Goal: Task Accomplishment & Management: Manage account settings

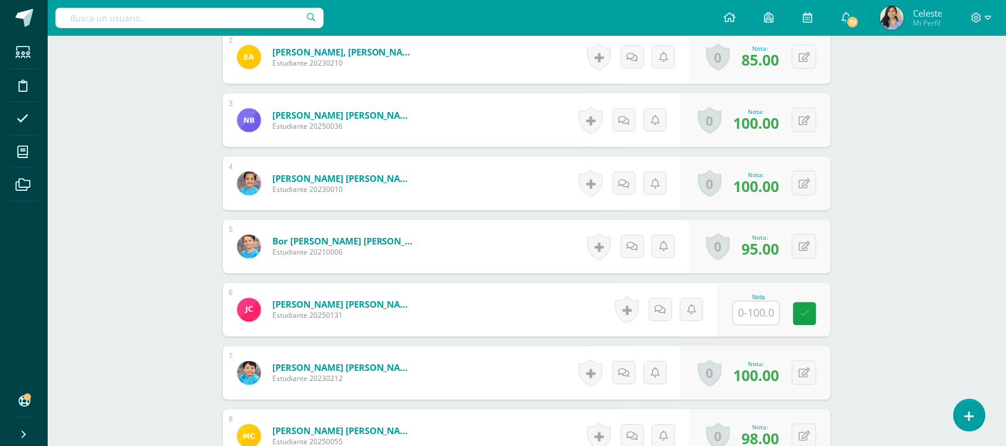
scroll to position [522, 0]
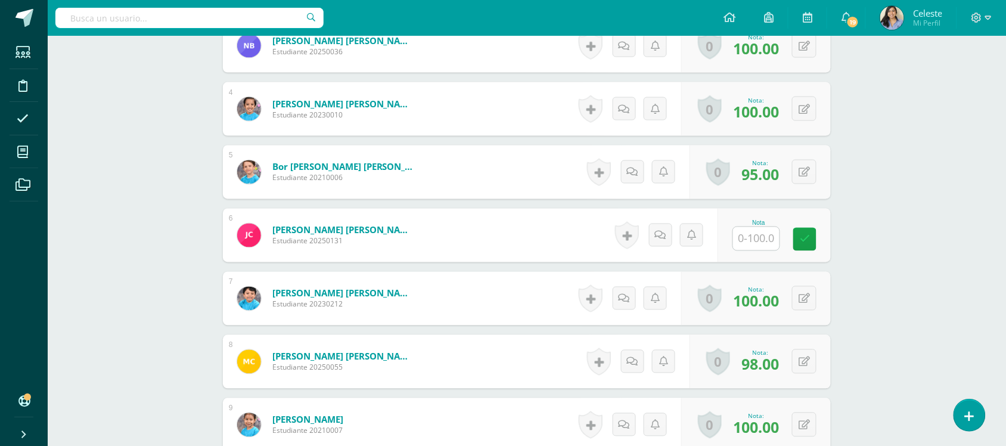
click at [749, 246] on input "text" at bounding box center [756, 238] width 46 height 23
type input "85"
click at [693, 256] on div "Historial de actividad No hay historial para esta actividad Agregar Comentarios…" at bounding box center [668, 235] width 110 height 55
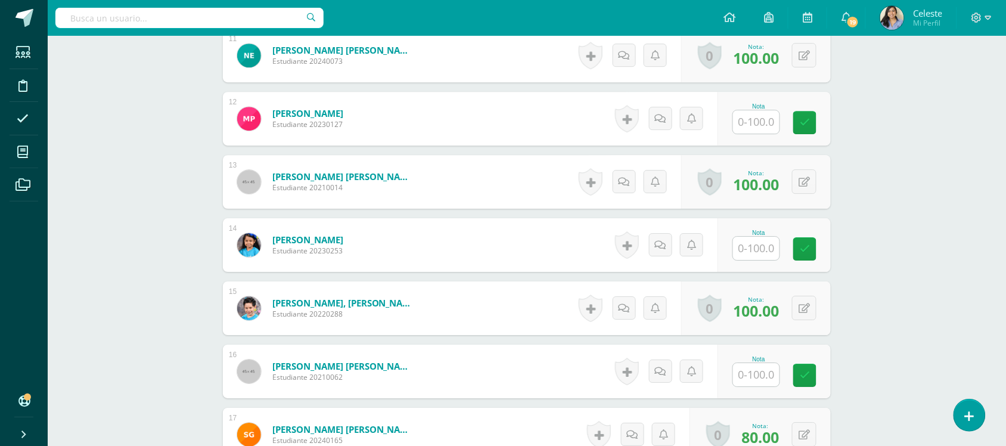
scroll to position [1043, 0]
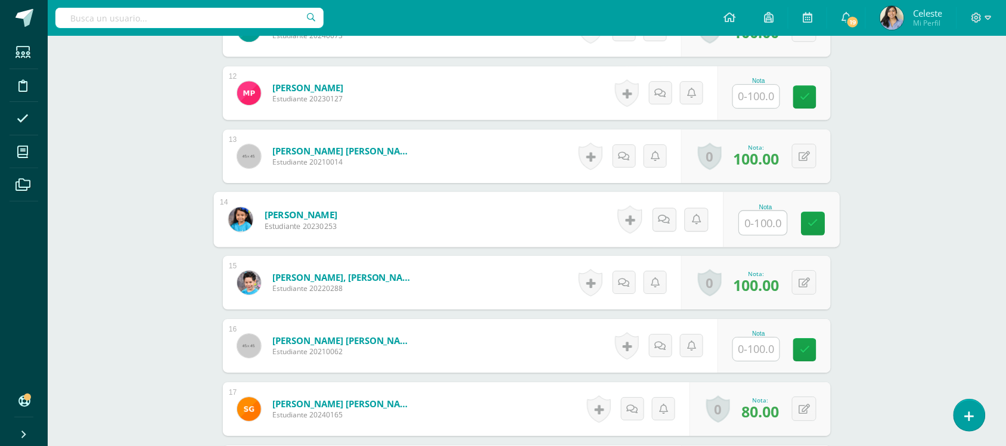
click at [754, 222] on input "text" at bounding box center [764, 223] width 48 height 24
type input "50"
click at [876, 282] on div "Expresión Artística Segundo Primaria Primaria Baja "E" Herramientas Detalle de …" at bounding box center [527, 225] width 958 height 2464
click at [665, 219] on icon at bounding box center [664, 220] width 11 height 10
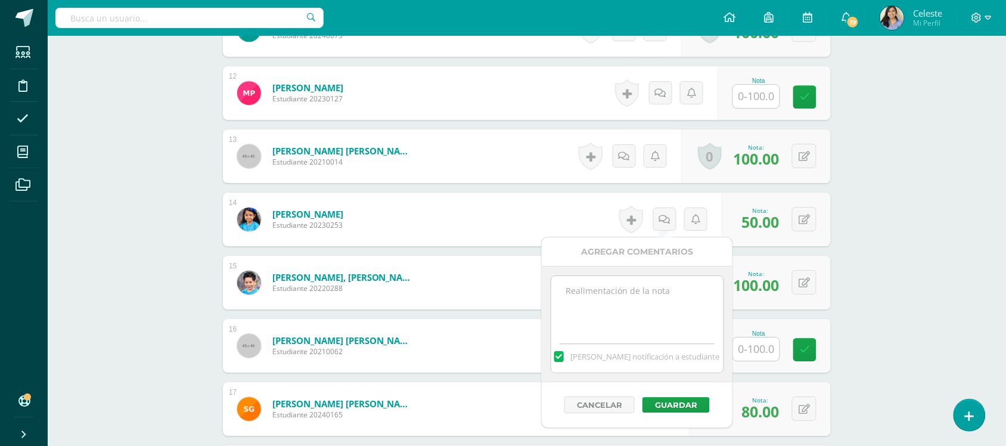
click at [663, 307] on textarea at bounding box center [637, 306] width 172 height 60
type textarea "Recuerda que es muy importante practicar."
click at [676, 406] on button "Guardar" at bounding box center [676, 404] width 67 height 15
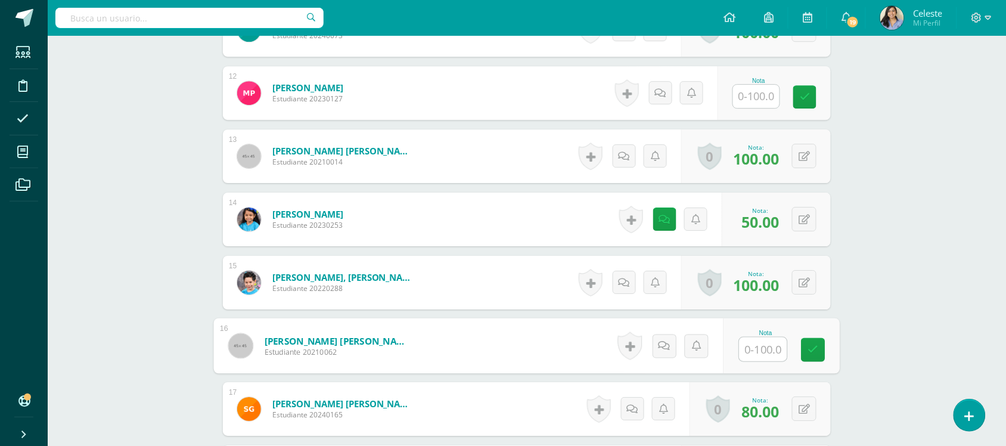
click at [769, 346] on input "text" at bounding box center [764, 349] width 48 height 24
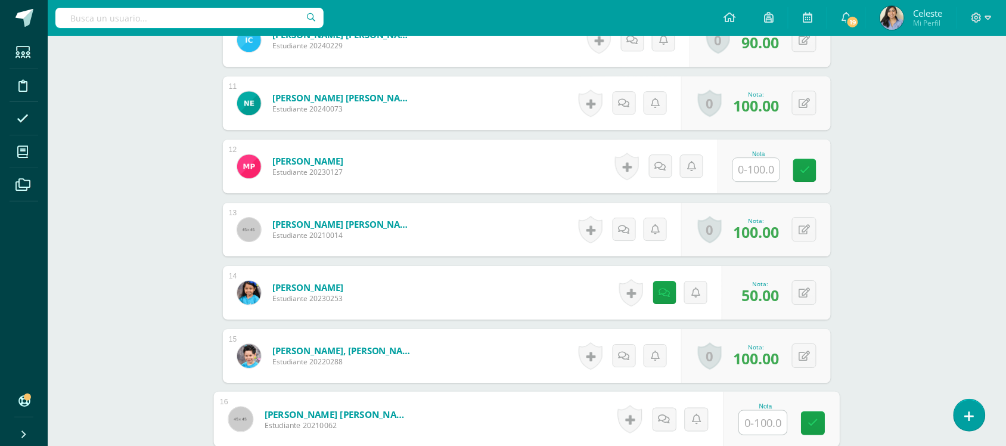
scroll to position [969, 0]
click at [934, 278] on div "Expresión Artística Segundo Primaria Primaria Baja "E" Herramientas Detalle de …" at bounding box center [527, 299] width 958 height 2464
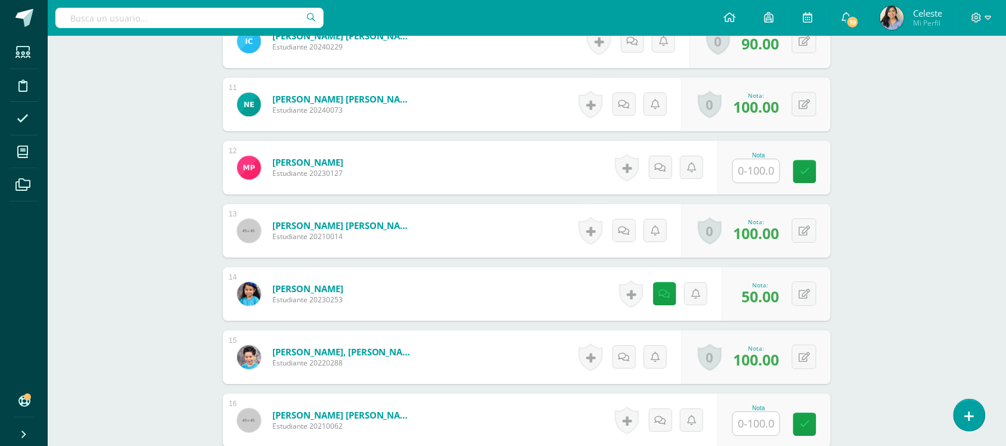
click at [745, 173] on input "text" at bounding box center [756, 170] width 46 height 23
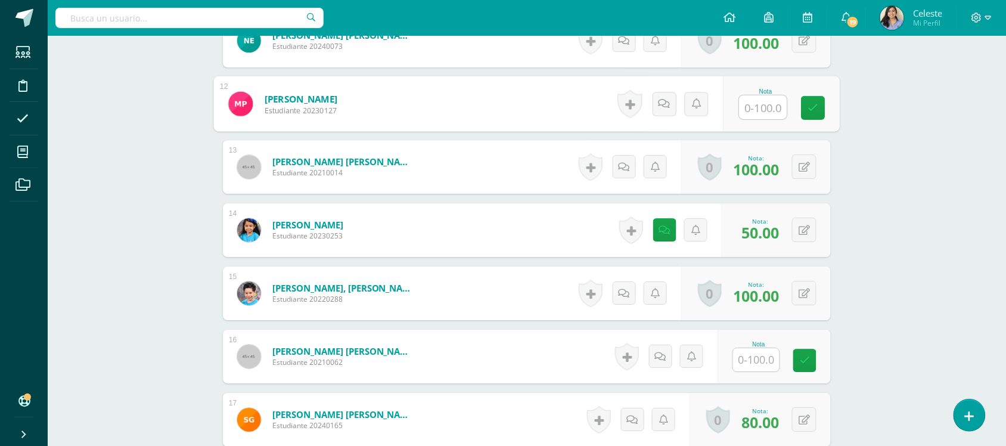
scroll to position [1118, 0]
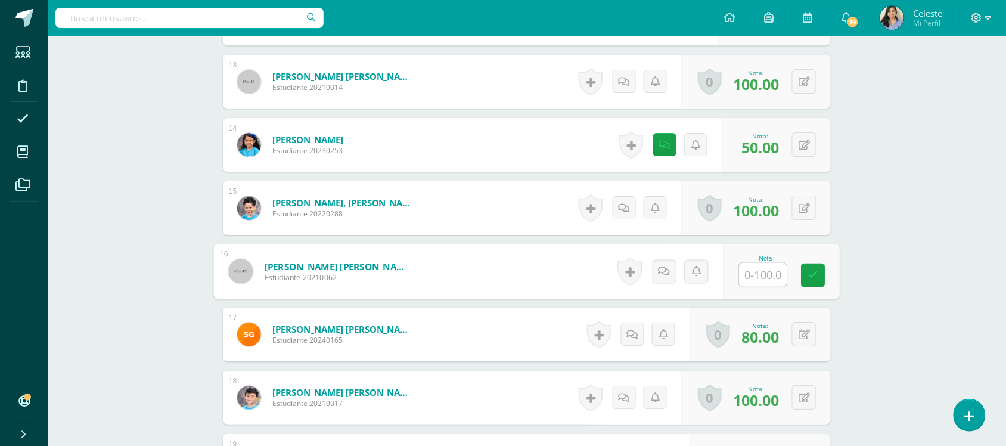
click at [762, 277] on input "text" at bounding box center [764, 275] width 48 height 24
click at [765, 275] on input "text" at bounding box center [764, 275] width 48 height 24
type input "0"
click at [615, 292] on div "Historial de actividad No hay historial para esta actividad Agregar Comentarios…" at bounding box center [664, 271] width 107 height 54
click at [666, 272] on link at bounding box center [677, 271] width 24 height 24
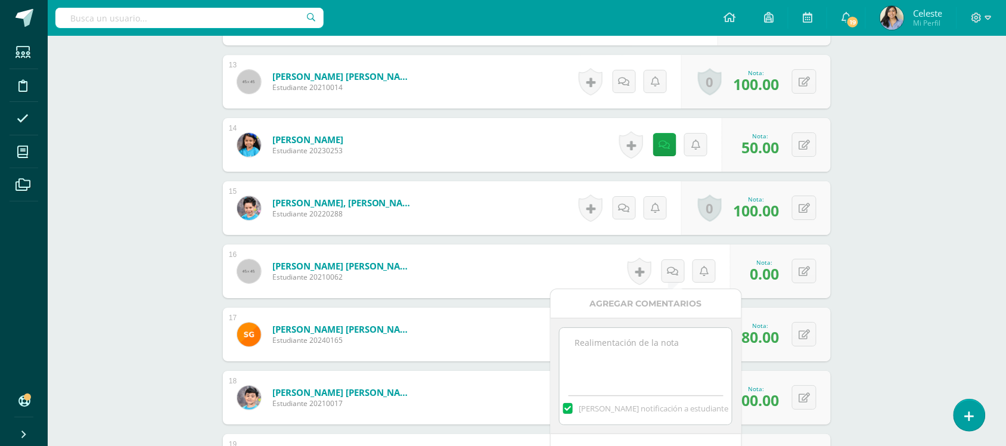
click at [725, 371] on textarea at bounding box center [646, 358] width 172 height 60
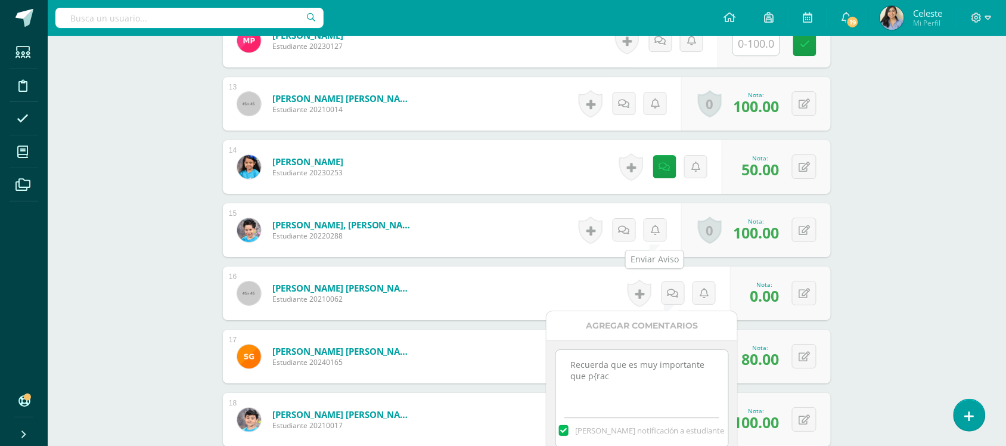
scroll to position [1267, 0]
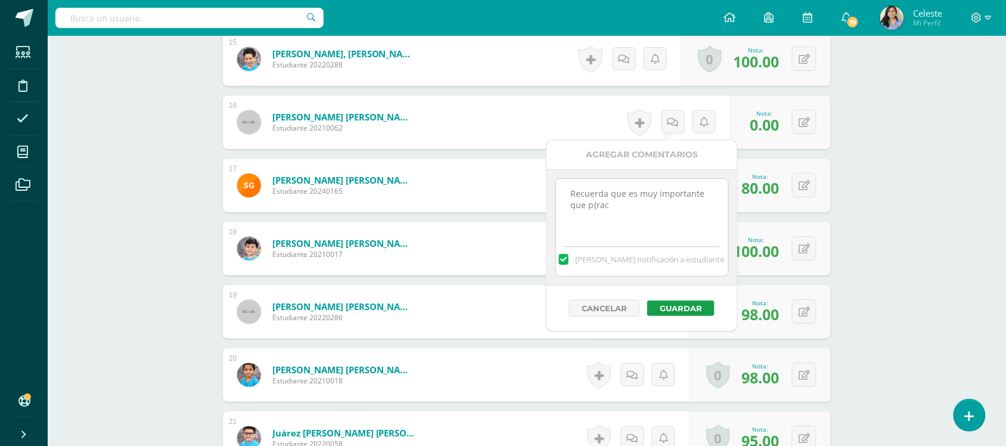
click at [620, 215] on textarea "Recuerda que es muy importante que p{rac" at bounding box center [642, 209] width 172 height 60
type textarea "Recuerda que es muy importante que practicar, di varias oportunidades y no estu…"
click at [663, 309] on button "Guardar" at bounding box center [680, 307] width 67 height 15
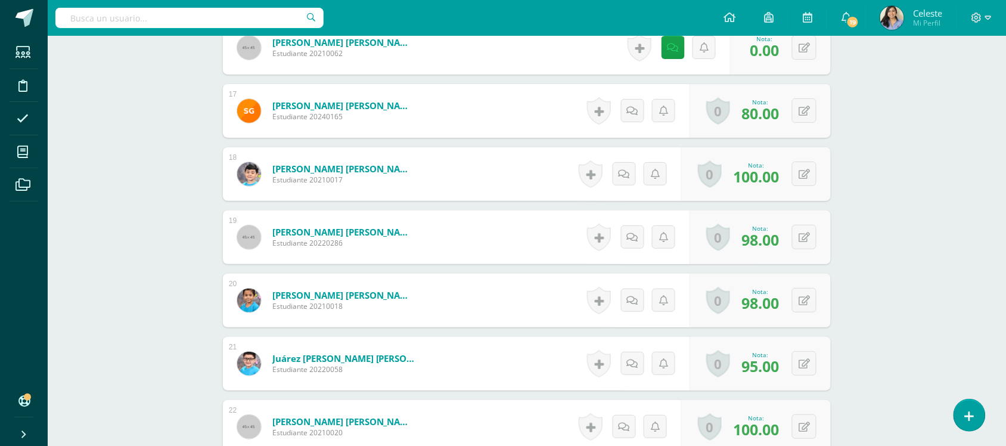
scroll to position [969, 0]
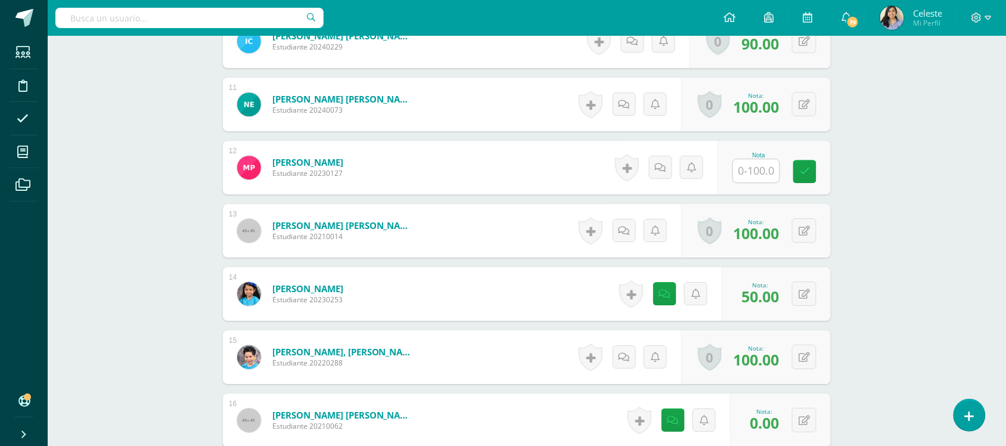
click at [762, 169] on input "text" at bounding box center [756, 170] width 46 height 23
type input "95"
click at [952, 235] on div "Expresión Artística Segundo Primaria Primaria Baja "E" Herramientas Detalle de …" at bounding box center [527, 299] width 958 height 2464
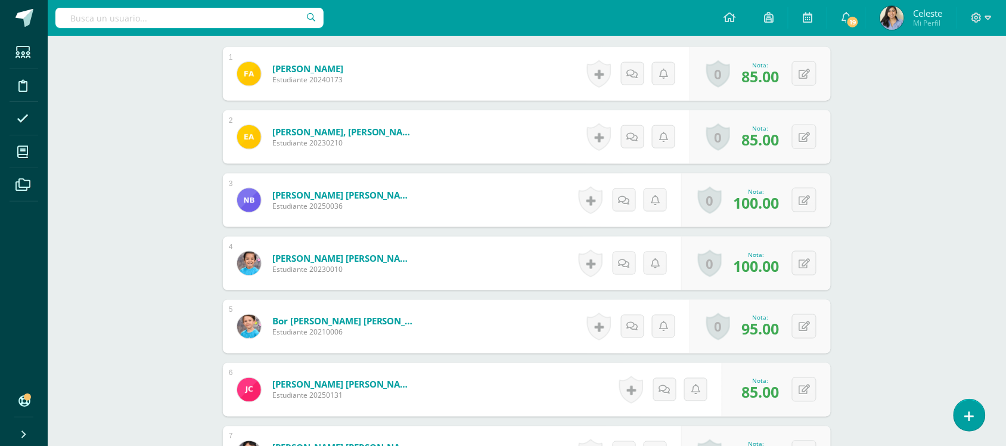
scroll to position [0, 0]
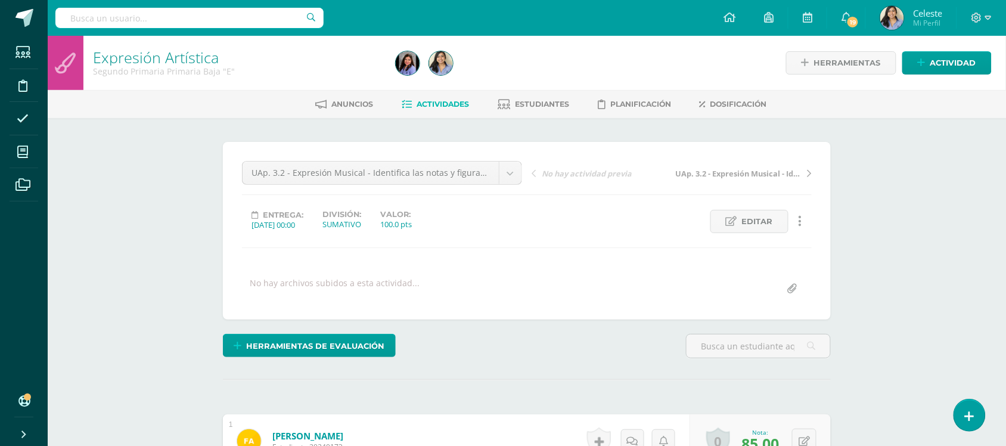
click at [142, 63] on link "Expresión Artística" at bounding box center [156, 57] width 126 height 20
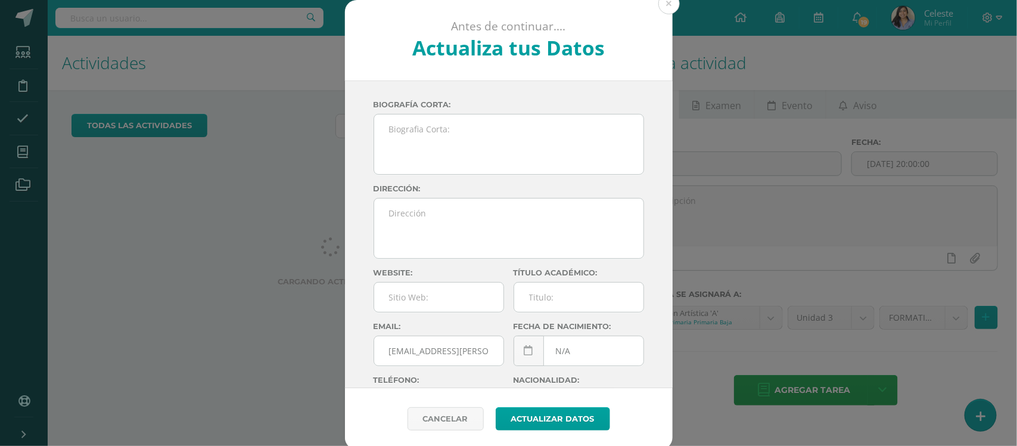
click at [659, 10] on button at bounding box center [669, 3] width 21 height 21
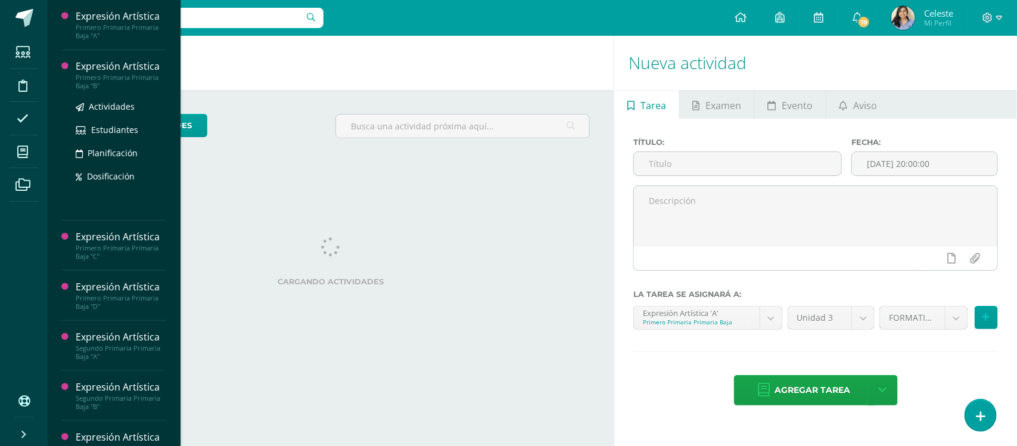
click at [79, 76] on div "Primero Primaria Primaria Baja "B"" at bounding box center [121, 81] width 91 height 17
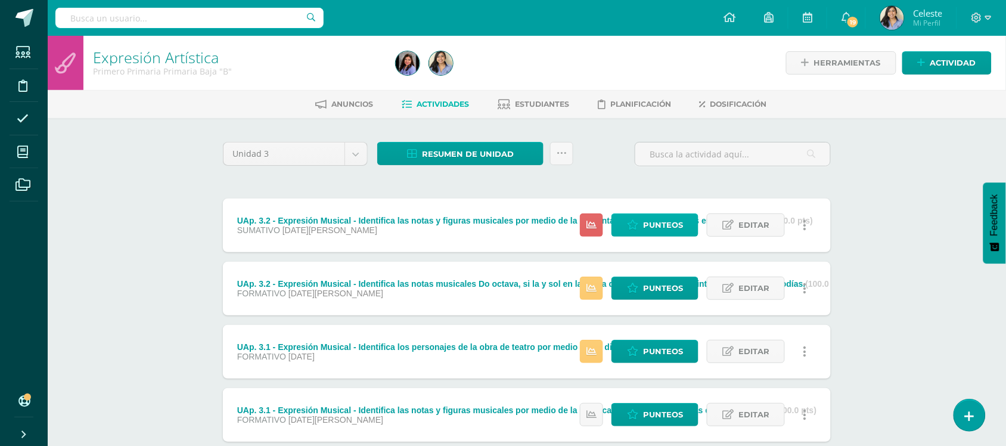
scroll to position [75, 0]
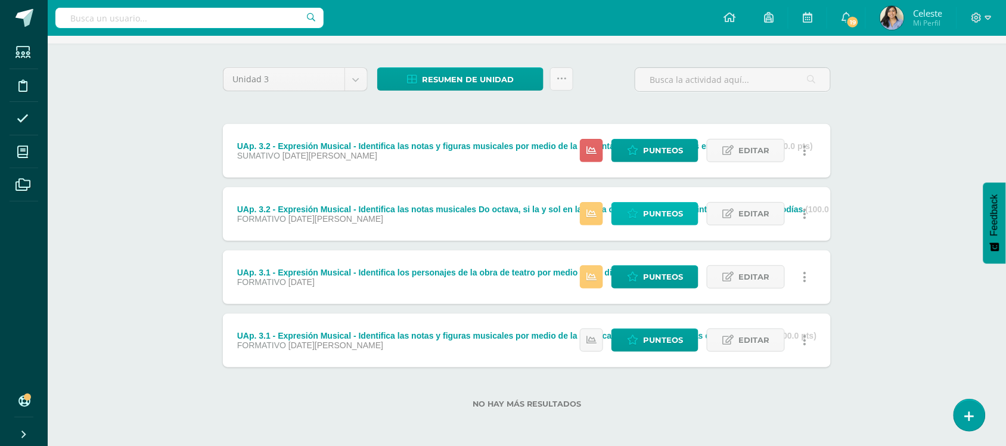
click at [654, 209] on span "Punteos" at bounding box center [663, 214] width 40 height 22
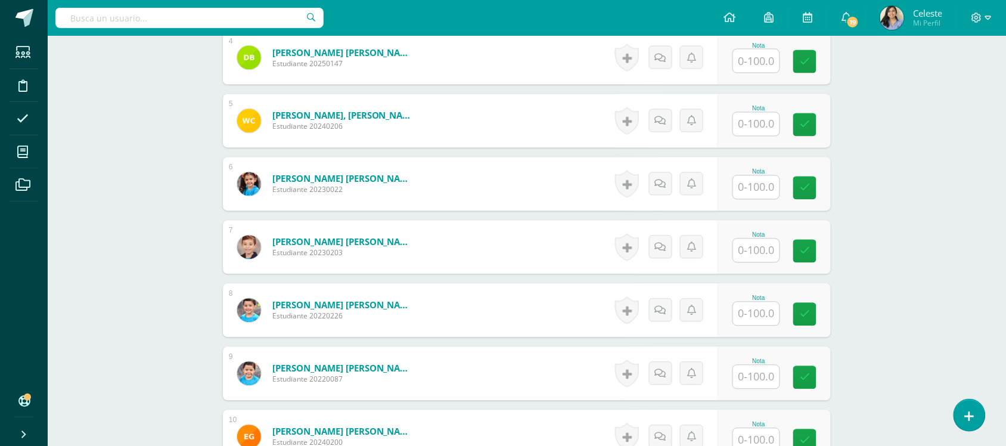
scroll to position [519, 0]
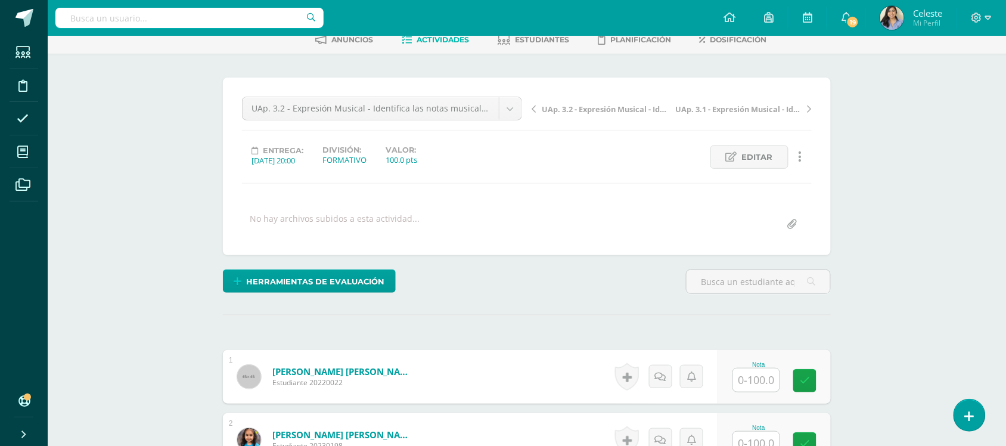
scroll to position [0, 0]
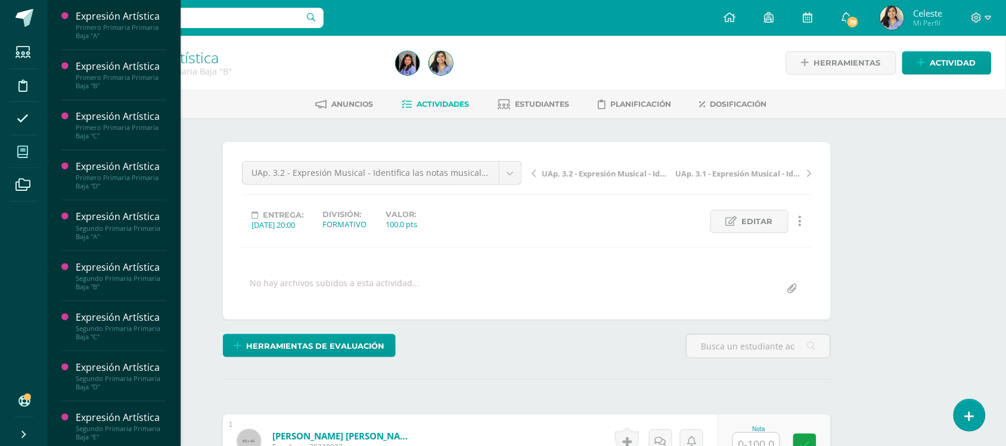
click at [14, 161] on span at bounding box center [23, 151] width 27 height 27
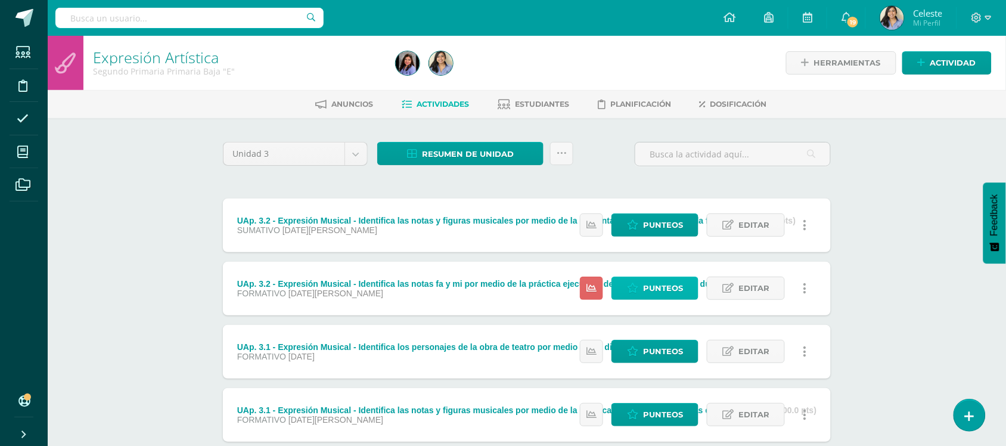
click at [659, 293] on span "Punteos" at bounding box center [663, 288] width 40 height 22
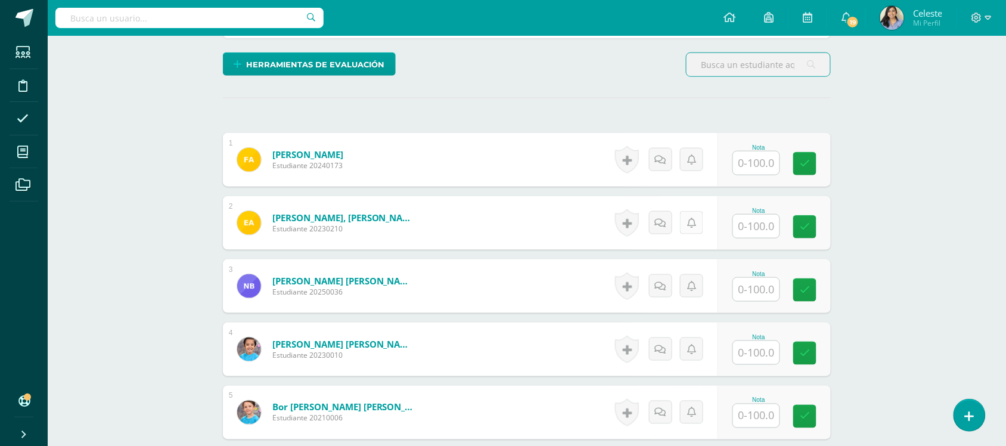
scroll to position [281, 0]
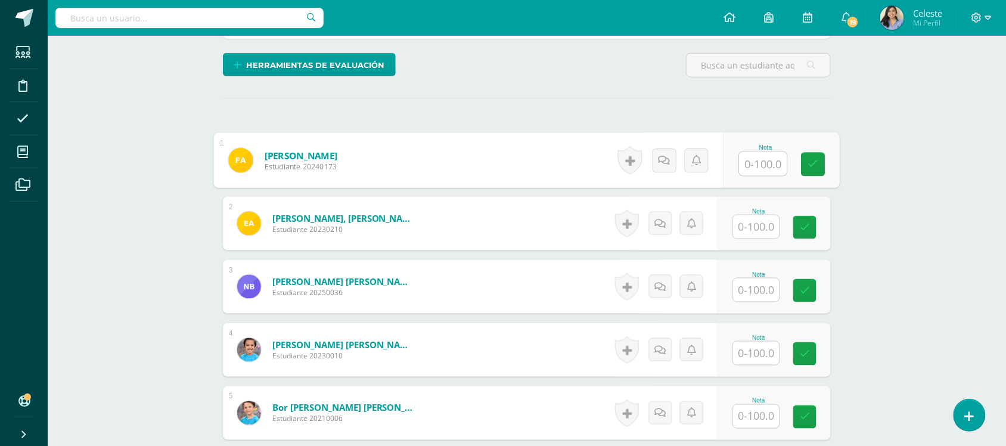
click at [761, 163] on input "text" at bounding box center [764, 164] width 48 height 24
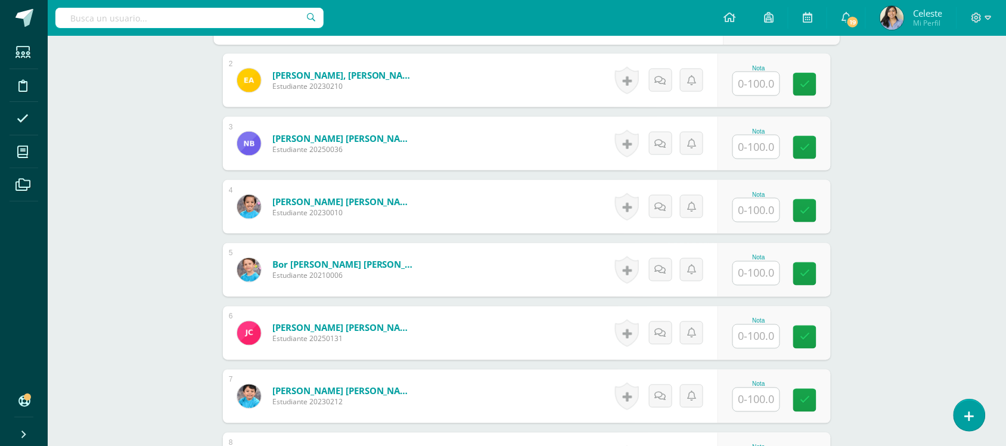
scroll to position [430, 0]
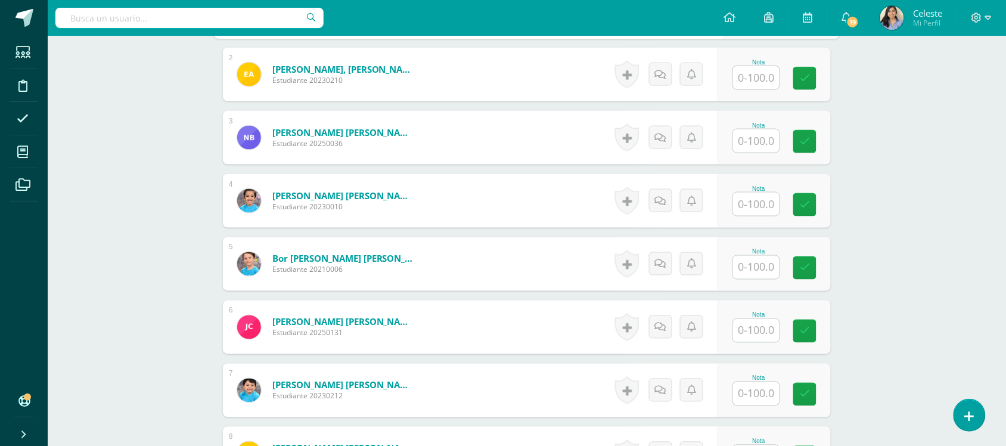
type input "90"
click at [750, 88] on input "text" at bounding box center [756, 77] width 46 height 23
type input "90"
click at [771, 147] on input "text" at bounding box center [756, 140] width 46 height 23
type input "100"
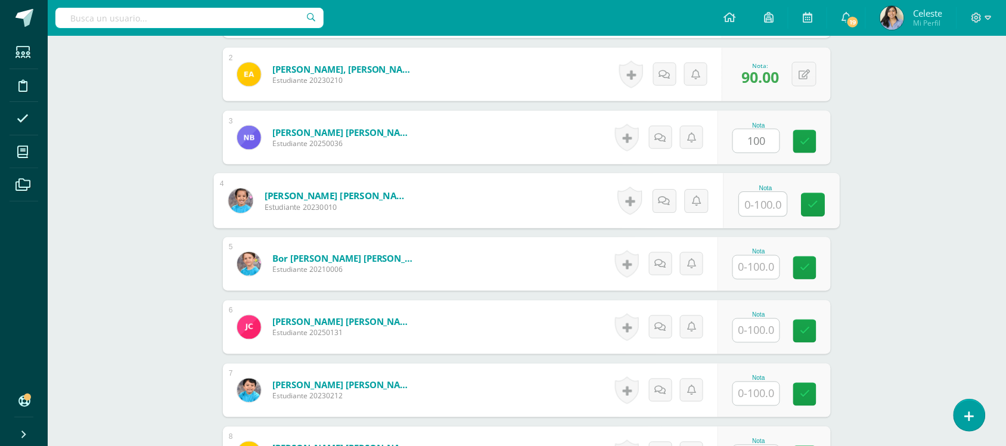
click at [736, 212] on div "Nota" at bounding box center [782, 200] width 116 height 55
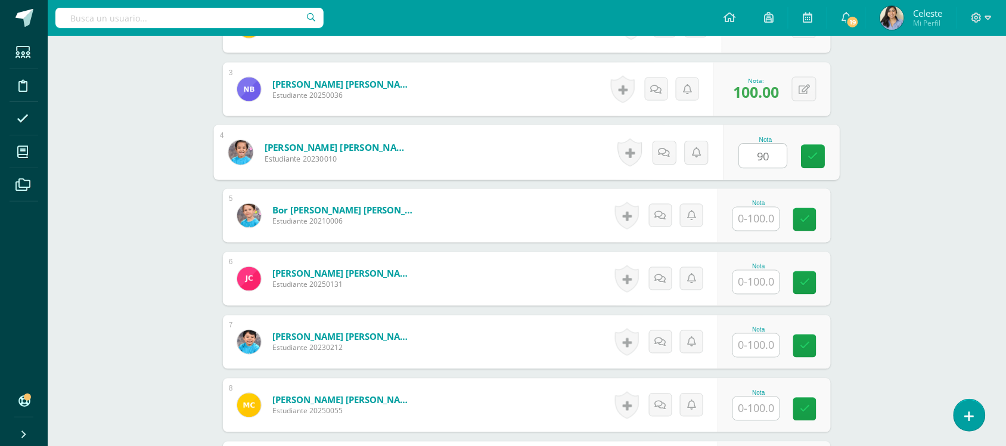
scroll to position [504, 0]
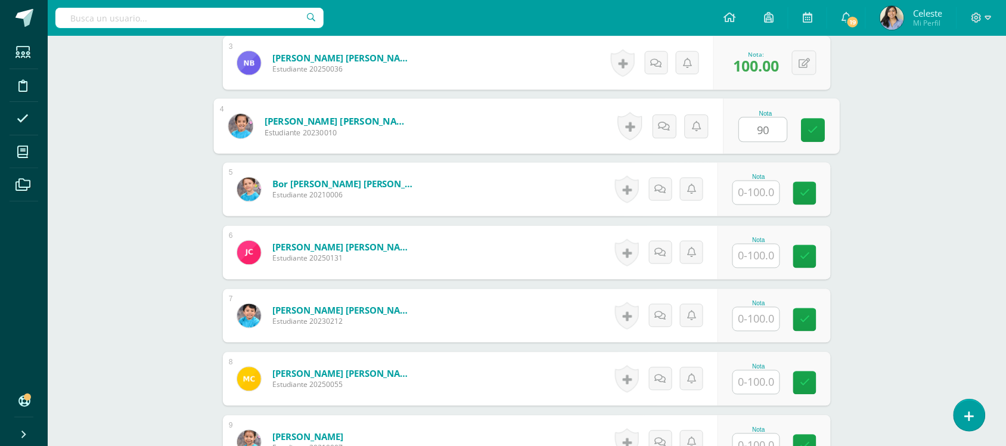
type input "90"
click at [736, 200] on div "Nota" at bounding box center [774, 190] width 113 height 54
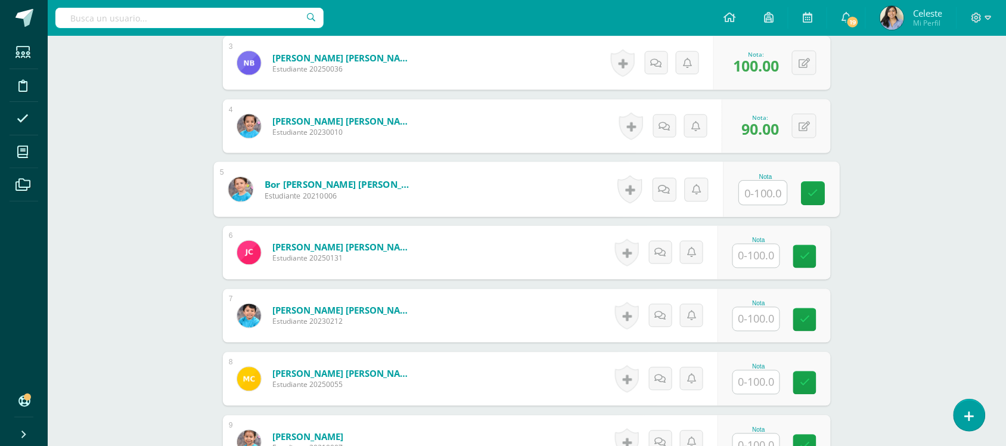
type input "9"
type input "100"
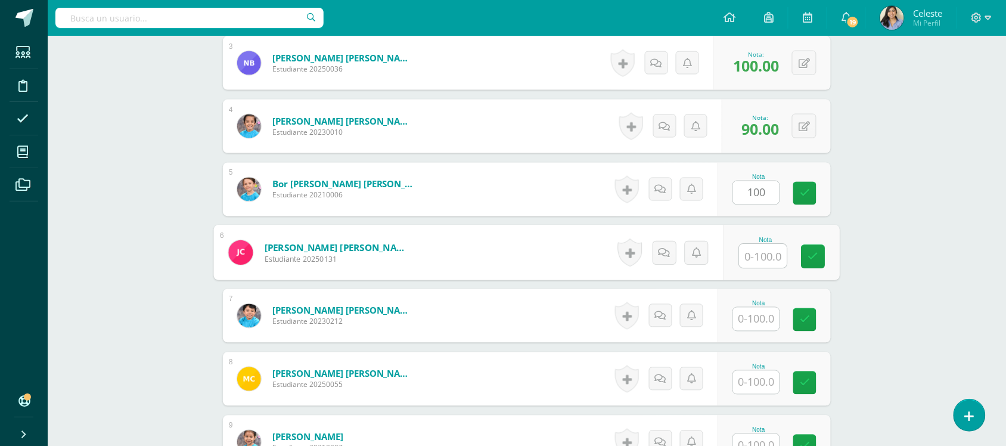
click at [752, 263] on input "text" at bounding box center [764, 256] width 48 height 24
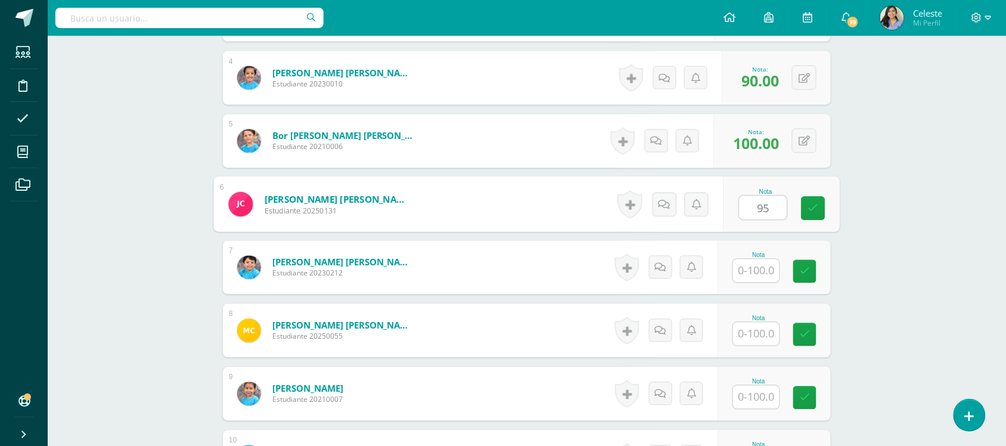
scroll to position [653, 0]
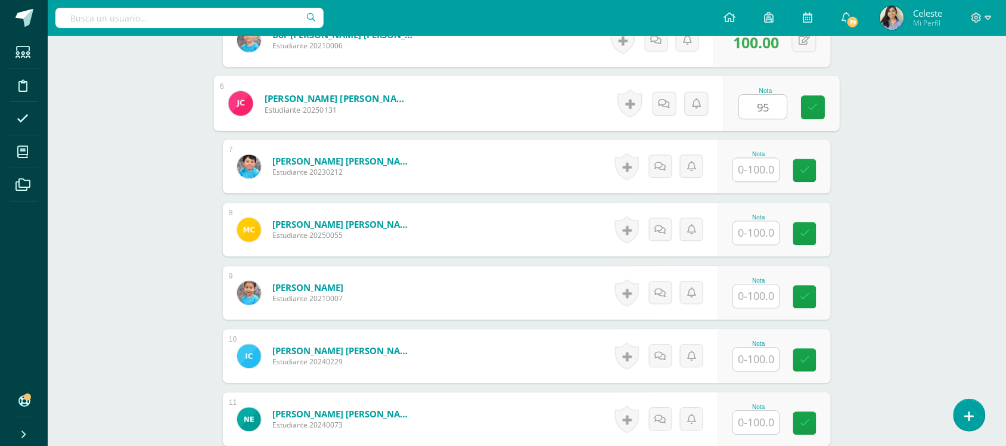
type input "95"
click at [750, 173] on input "text" at bounding box center [756, 170] width 46 height 23
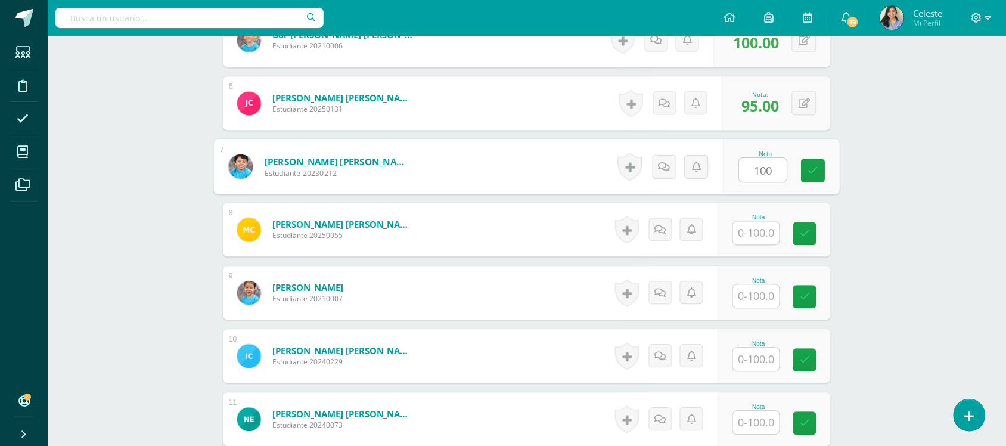
type input "100"
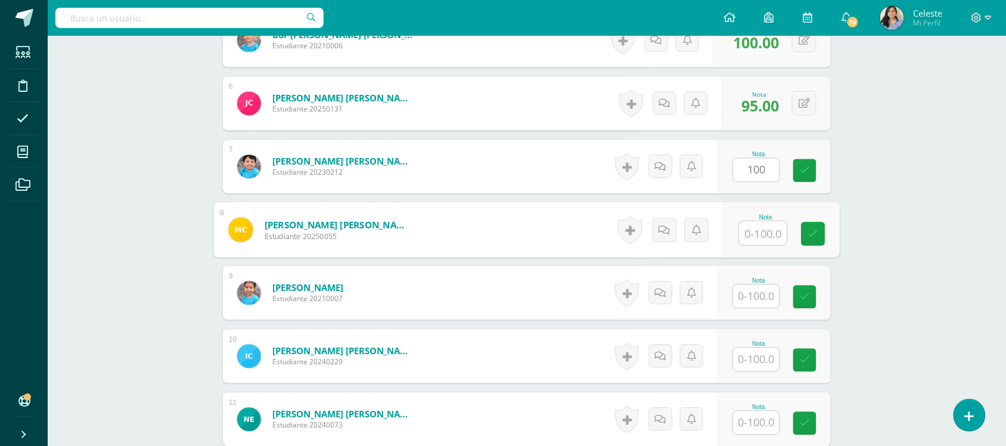
click at [758, 234] on input "text" at bounding box center [764, 234] width 48 height 24
type input "95"
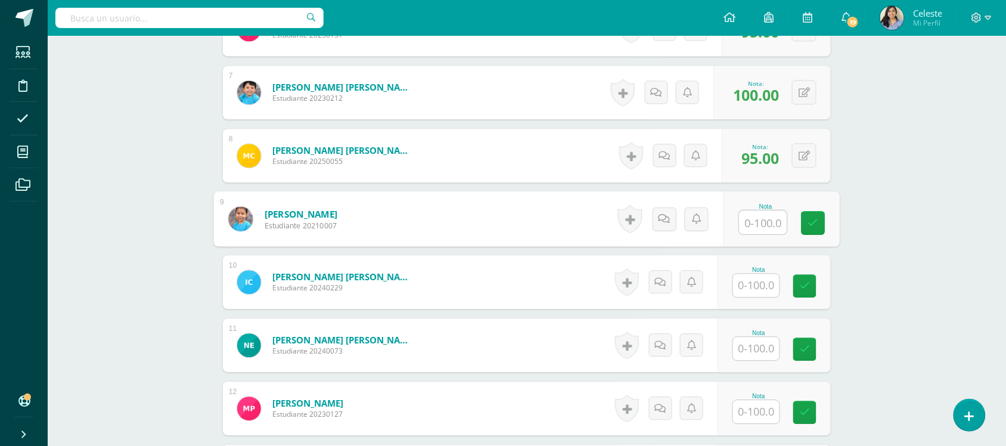
click at [767, 222] on input "text" at bounding box center [764, 222] width 48 height 24
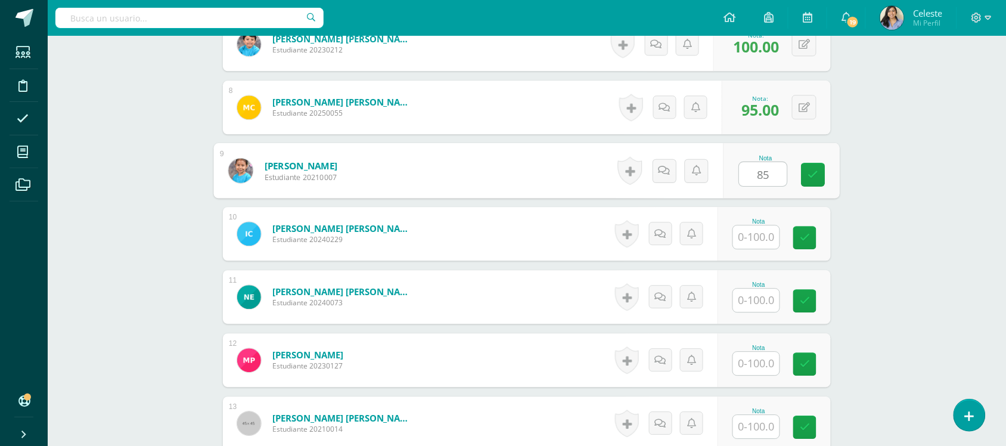
scroll to position [802, 0]
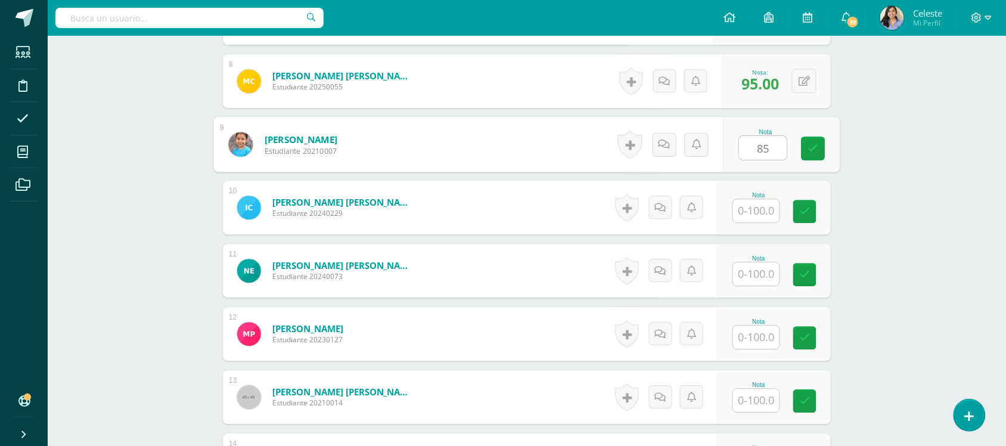
type input "85"
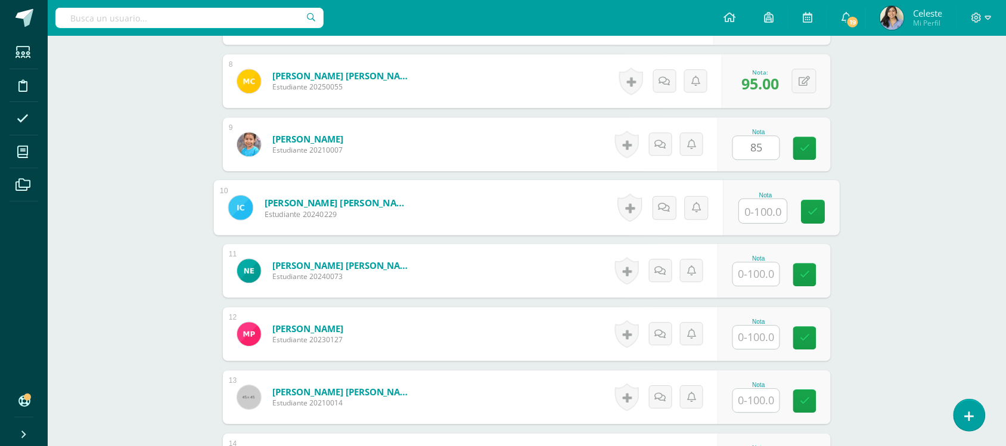
click at [772, 212] on input "text" at bounding box center [764, 211] width 48 height 24
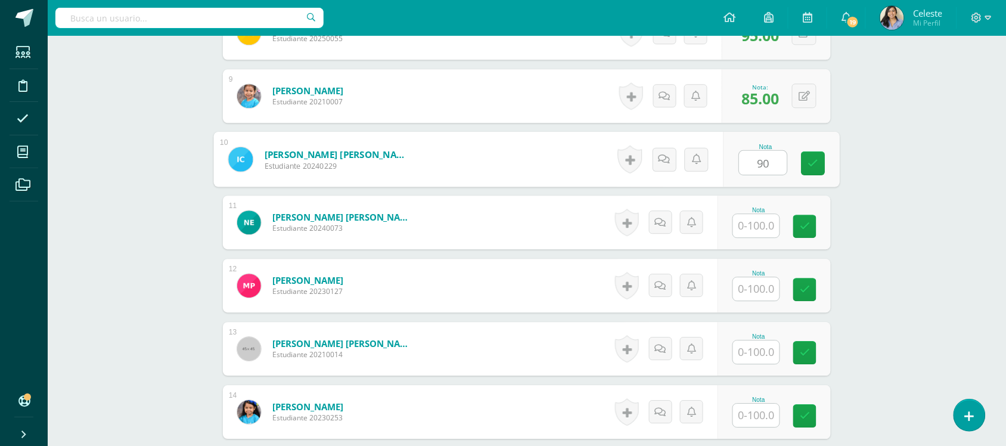
scroll to position [877, 0]
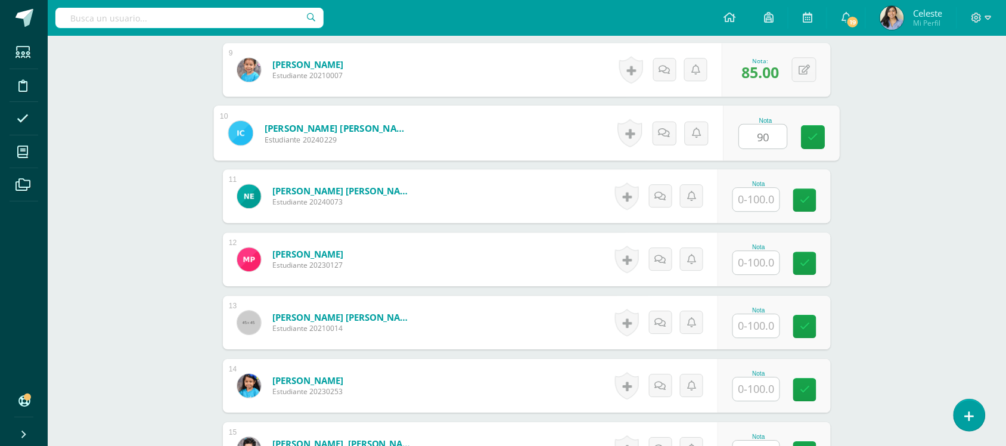
type input "90"
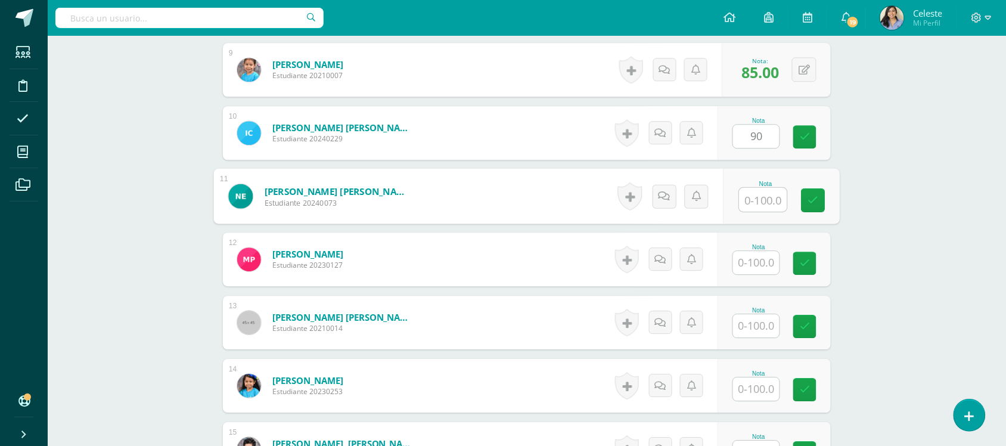
click at [753, 204] on input "text" at bounding box center [764, 200] width 48 height 24
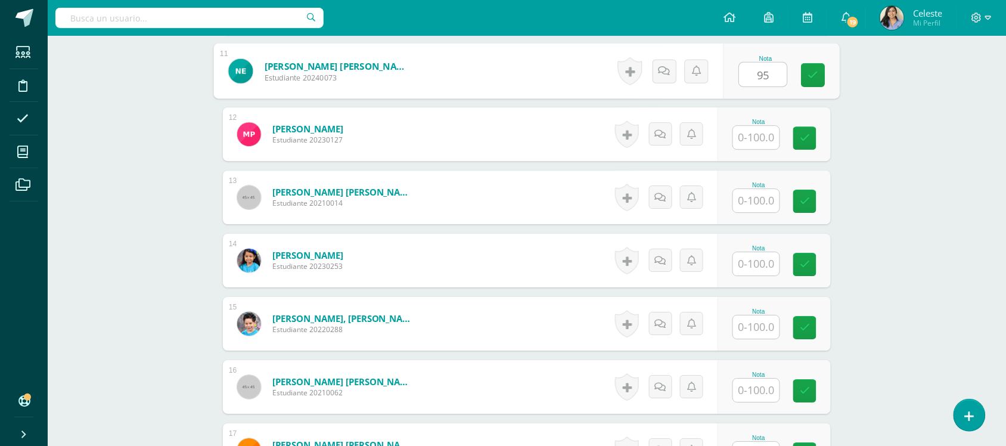
scroll to position [1026, 0]
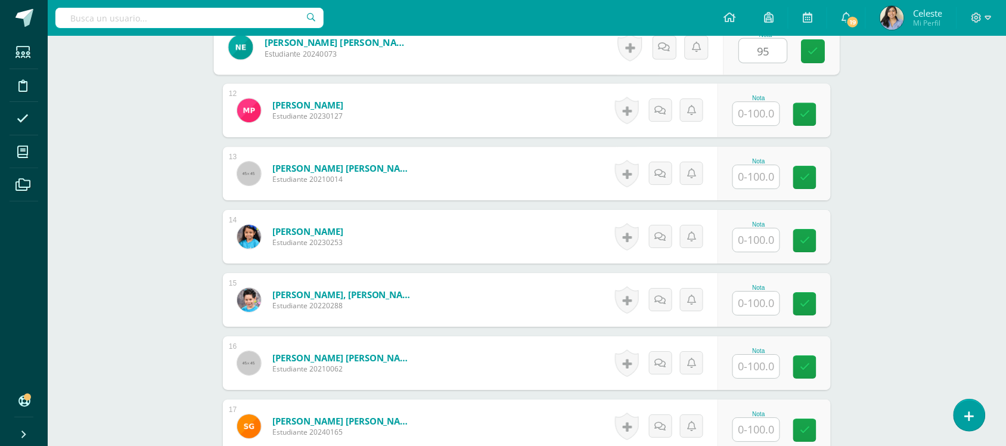
type input "95"
click at [749, 125] on input "text" at bounding box center [756, 113] width 46 height 23
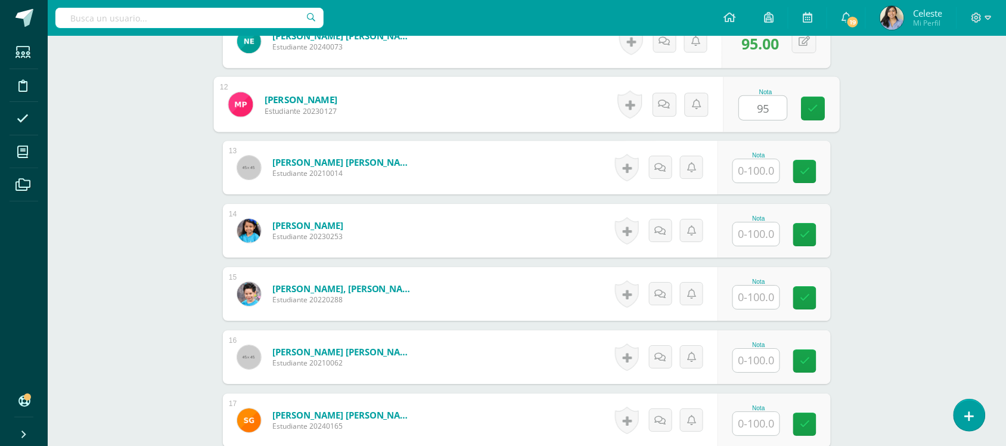
scroll to position [951, 0]
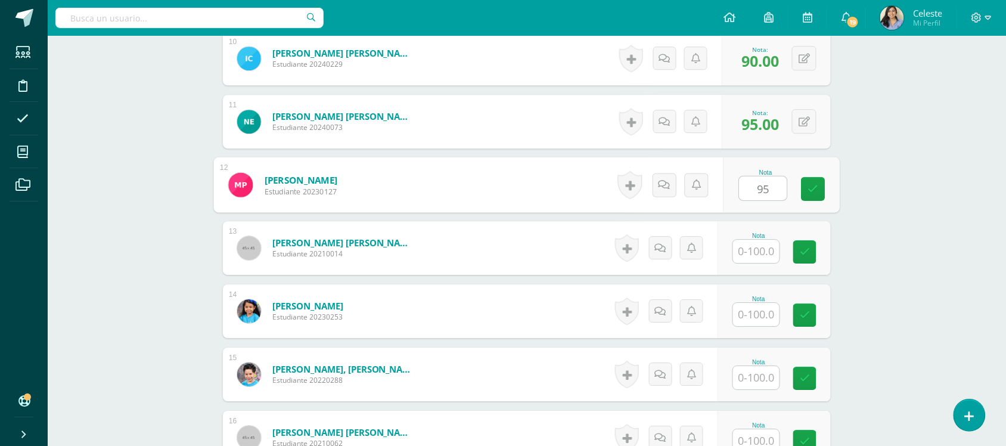
type input "95"
click at [767, 259] on input "text" at bounding box center [756, 251] width 46 height 23
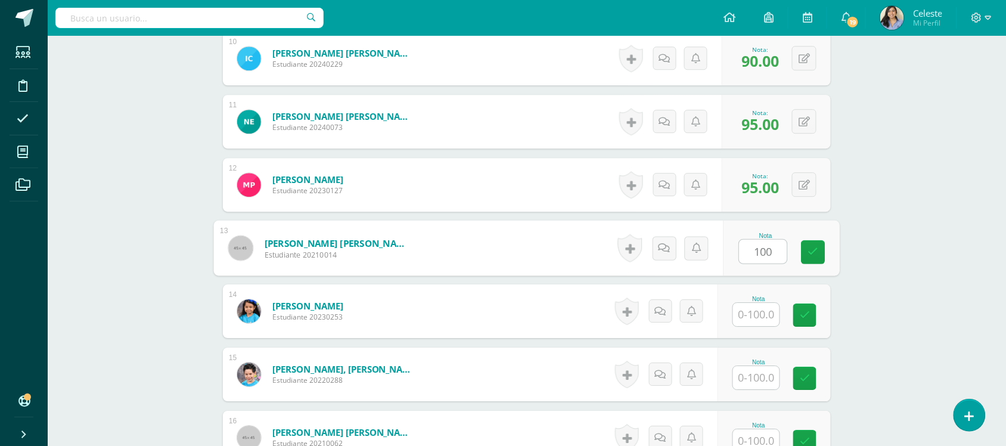
scroll to position [1026, 0]
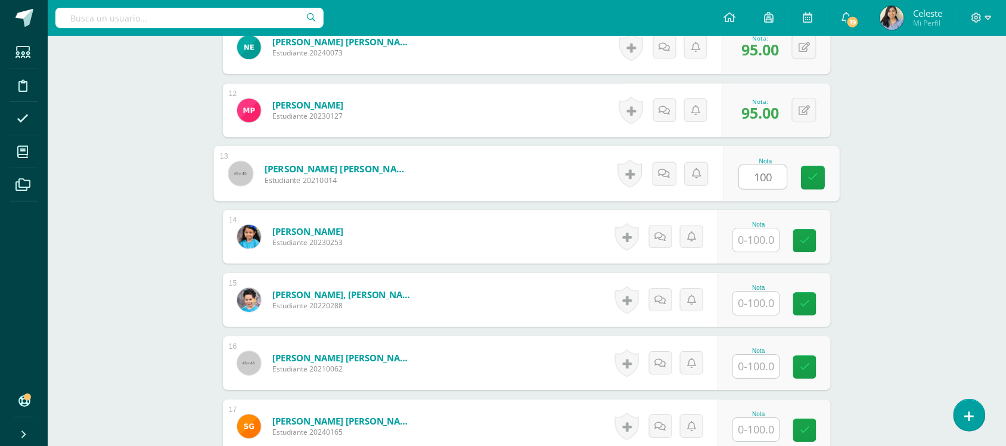
type input "100"
click at [757, 236] on input "text" at bounding box center [756, 239] width 46 height 23
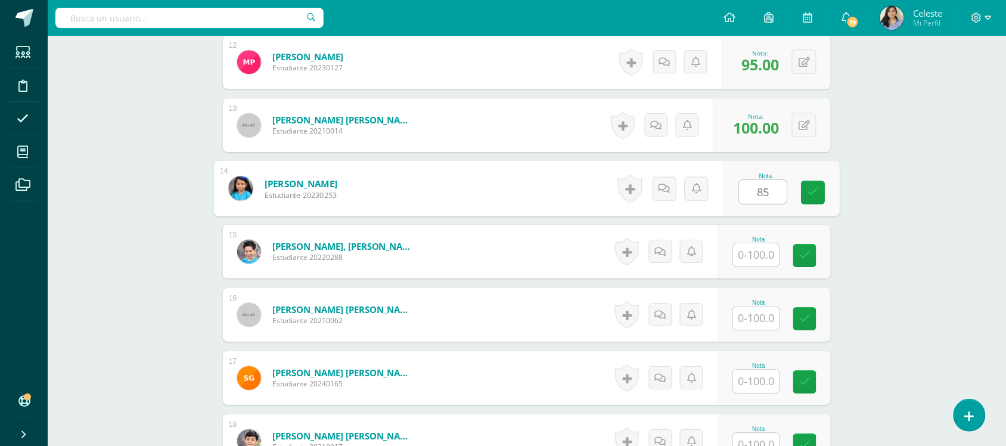
scroll to position [1100, 0]
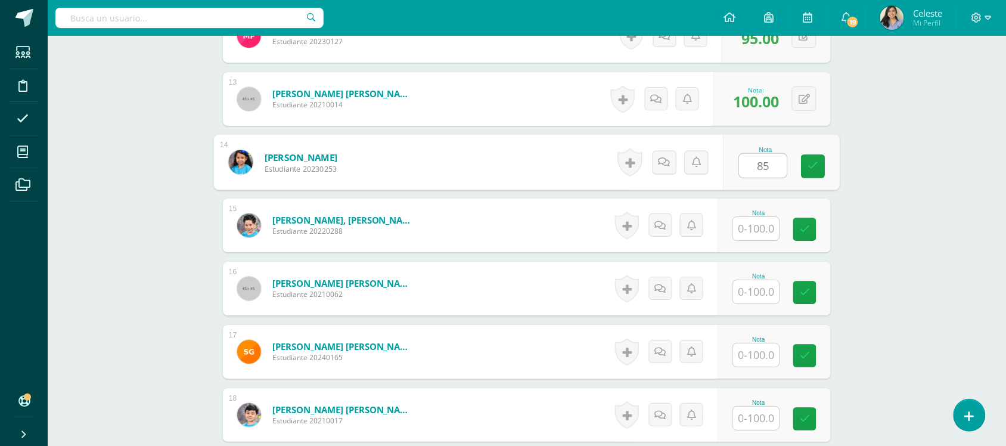
type input "85"
click at [758, 242] on div "Nota" at bounding box center [774, 225] width 113 height 54
click at [750, 231] on input "text" at bounding box center [756, 228] width 46 height 23
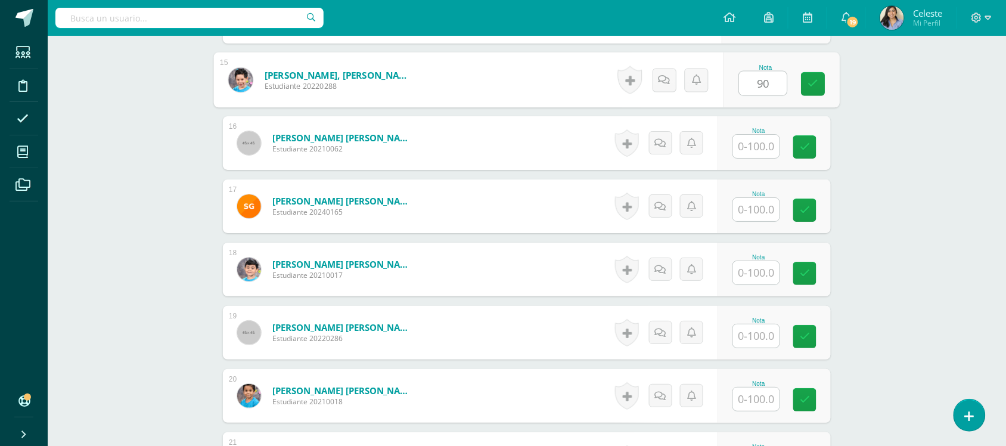
scroll to position [1249, 0]
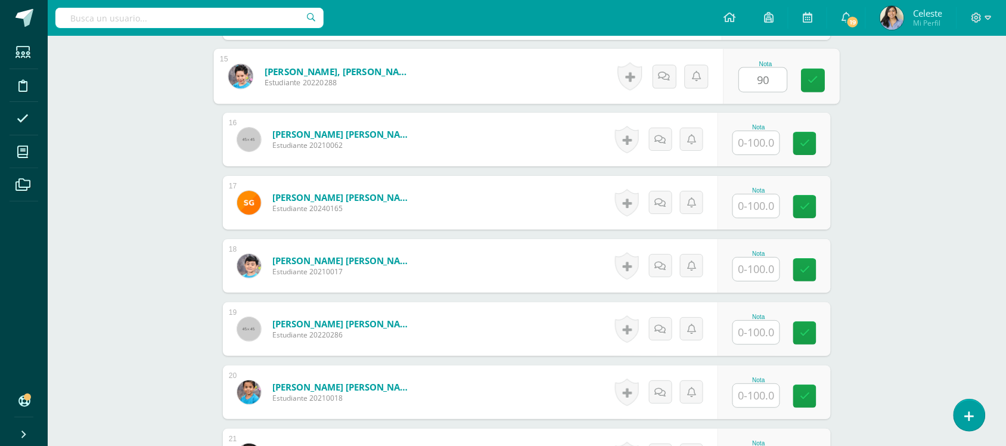
type input "90"
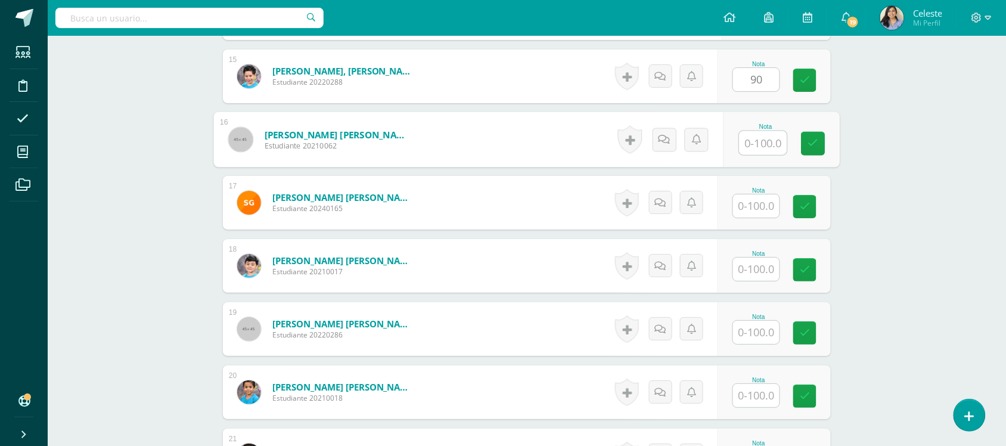
click at [758, 144] on input "text" at bounding box center [764, 143] width 48 height 24
type input "50"
click at [734, 197] on div "Nota" at bounding box center [774, 203] width 113 height 54
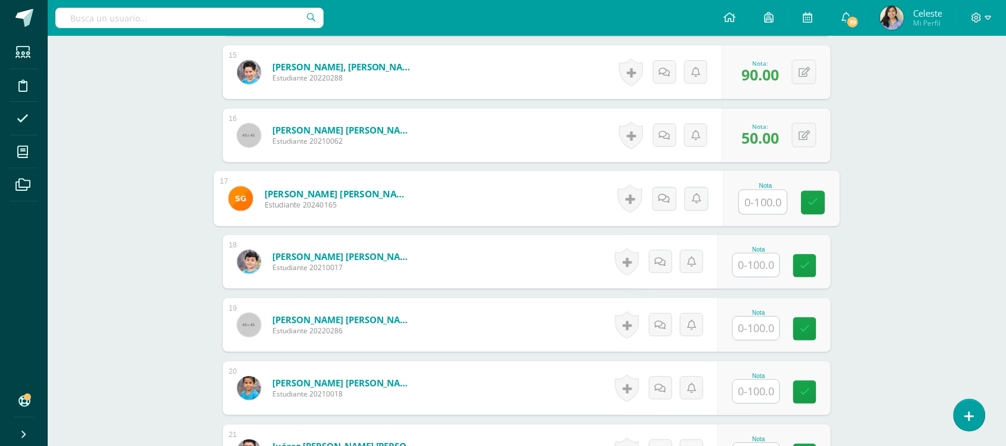
scroll to position [1324, 0]
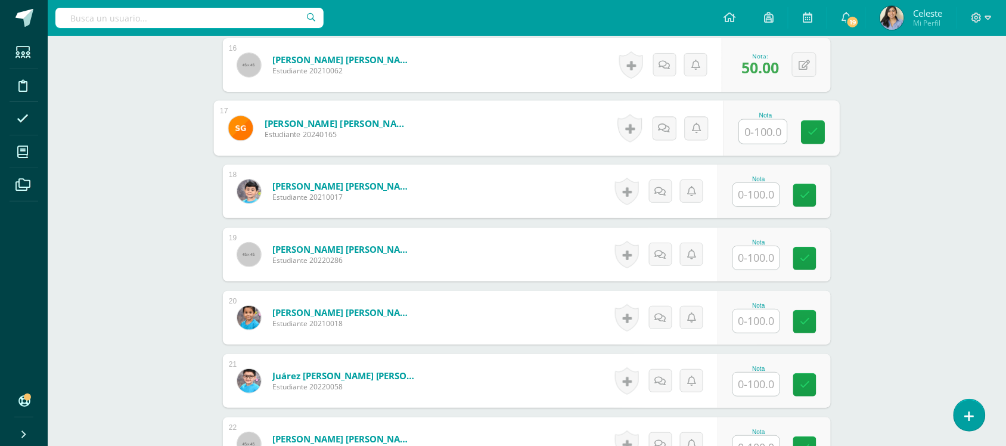
click at [759, 142] on input "text" at bounding box center [764, 132] width 48 height 24
type input "100"
click at [765, 200] on input "text" at bounding box center [756, 194] width 46 height 23
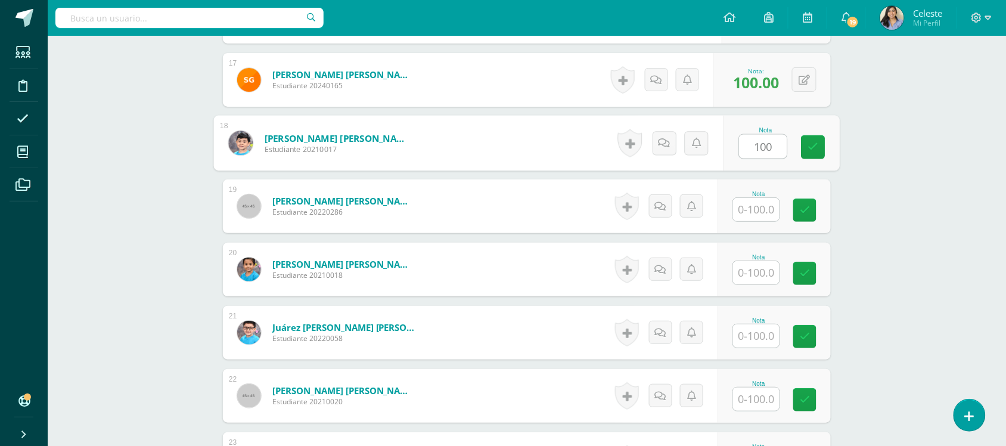
scroll to position [1398, 0]
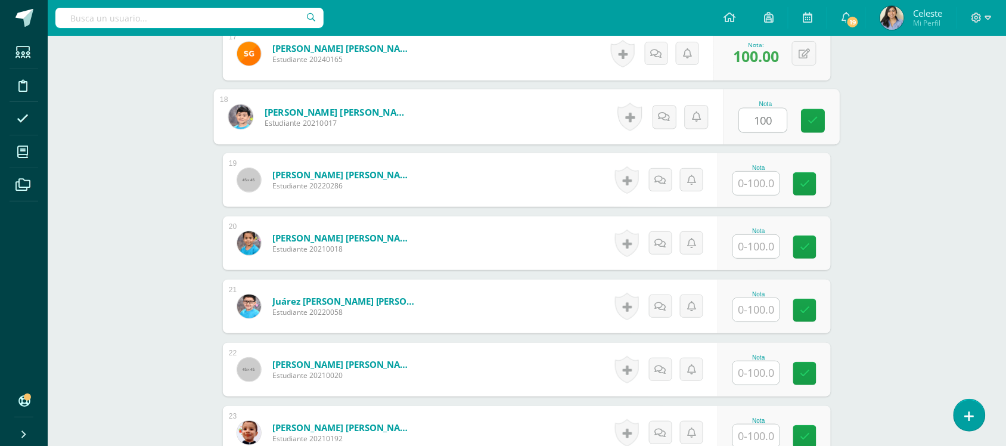
type input "100"
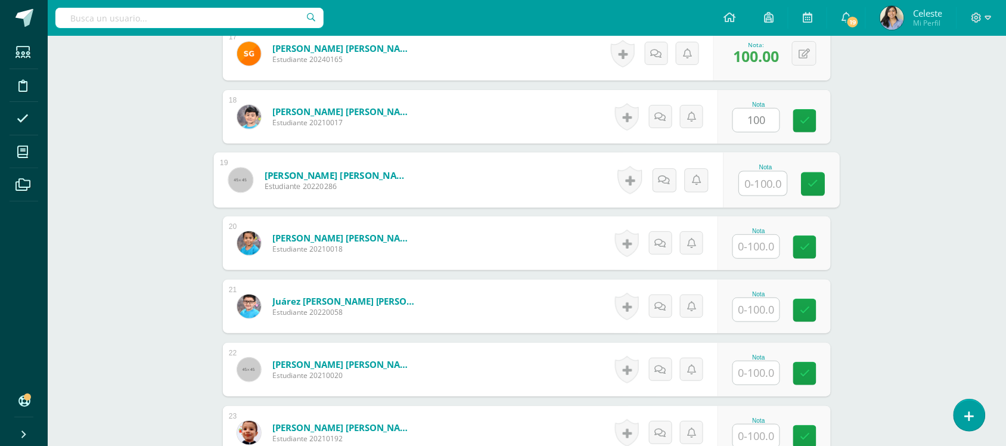
click at [752, 185] on input "text" at bounding box center [764, 184] width 48 height 24
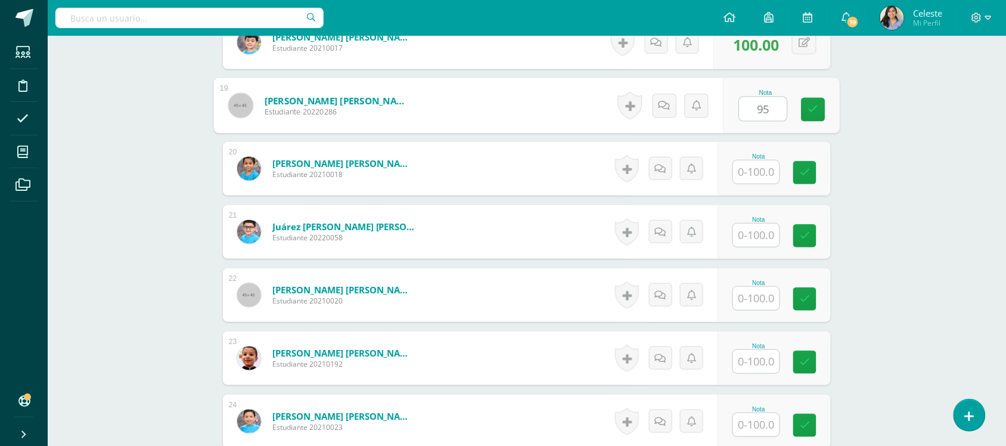
type input "95"
click at [769, 164] on input "text" at bounding box center [756, 171] width 46 height 23
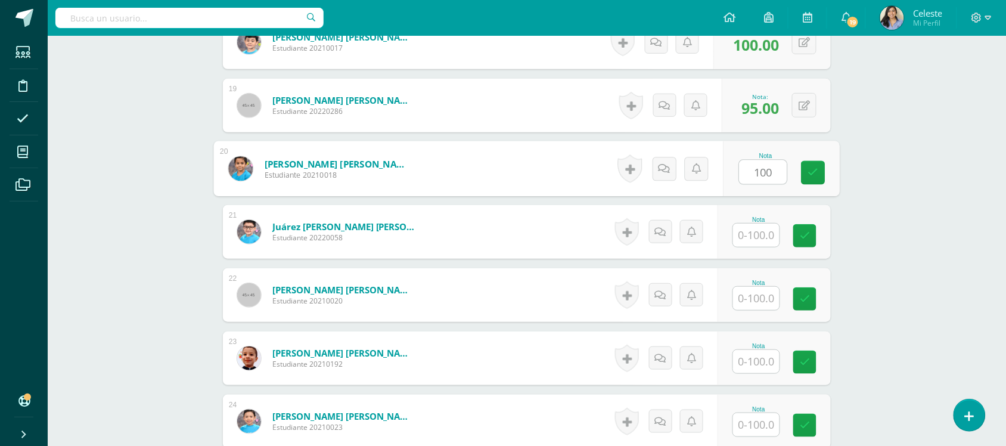
type input "100"
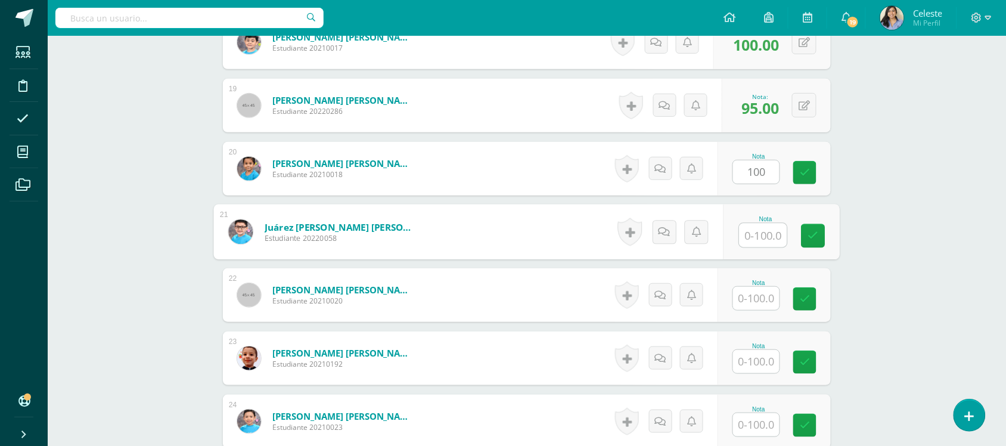
click at [740, 238] on input "text" at bounding box center [764, 236] width 48 height 24
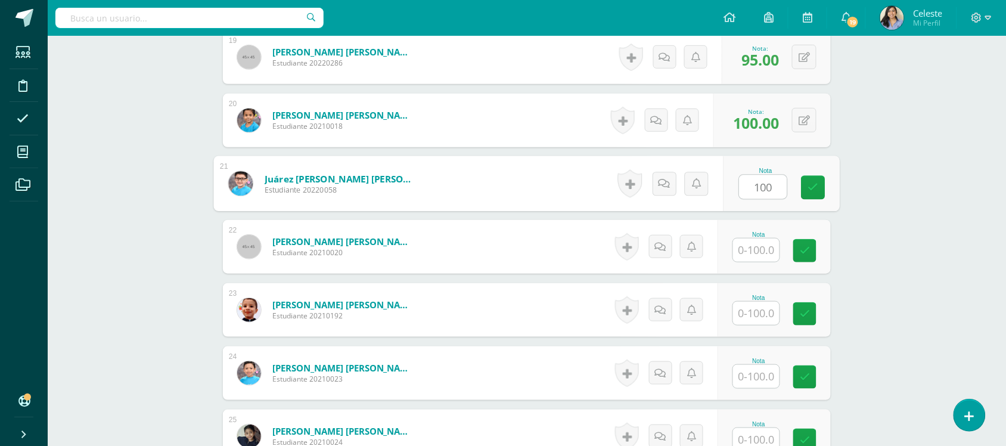
scroll to position [1547, 0]
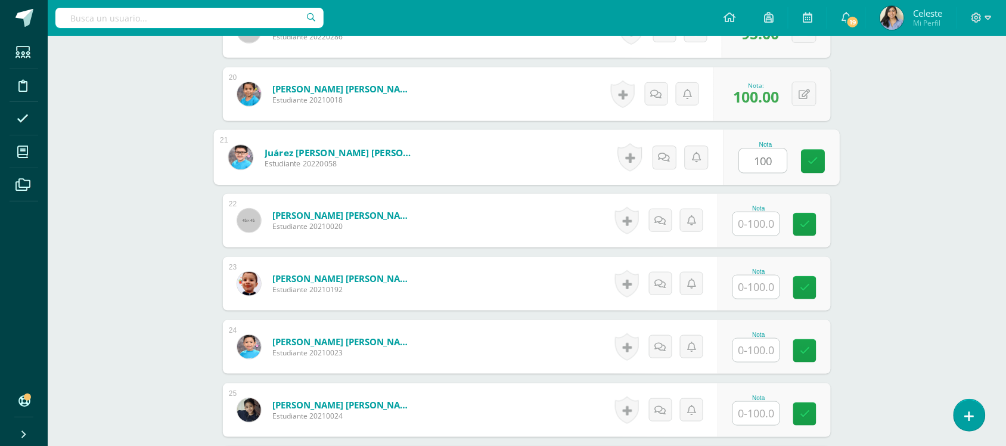
type input "100"
click at [763, 224] on input "text" at bounding box center [756, 223] width 46 height 23
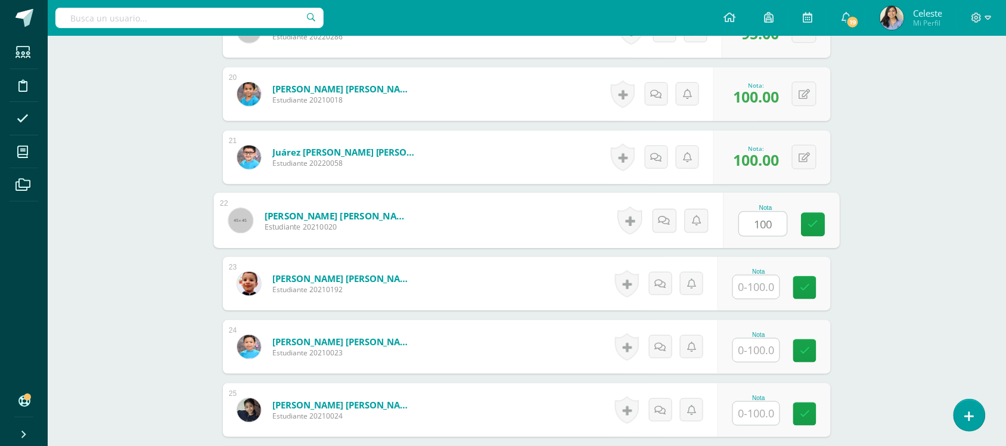
type input "100"
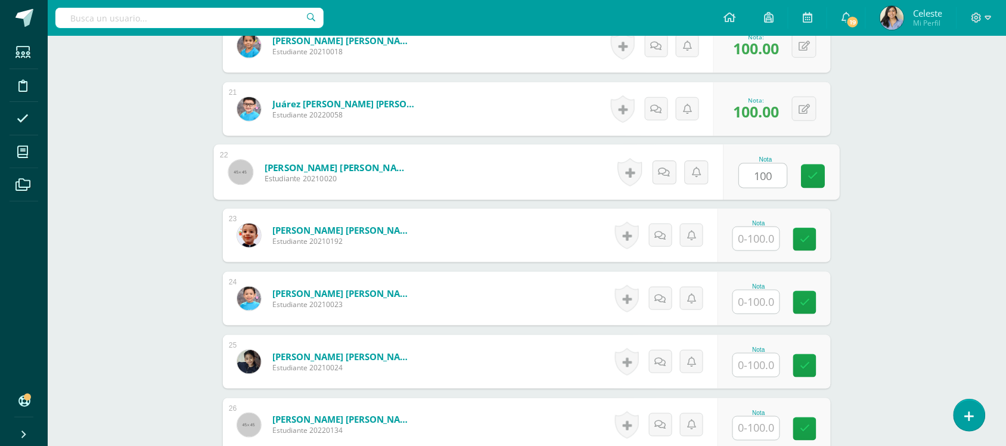
scroll to position [1622, 0]
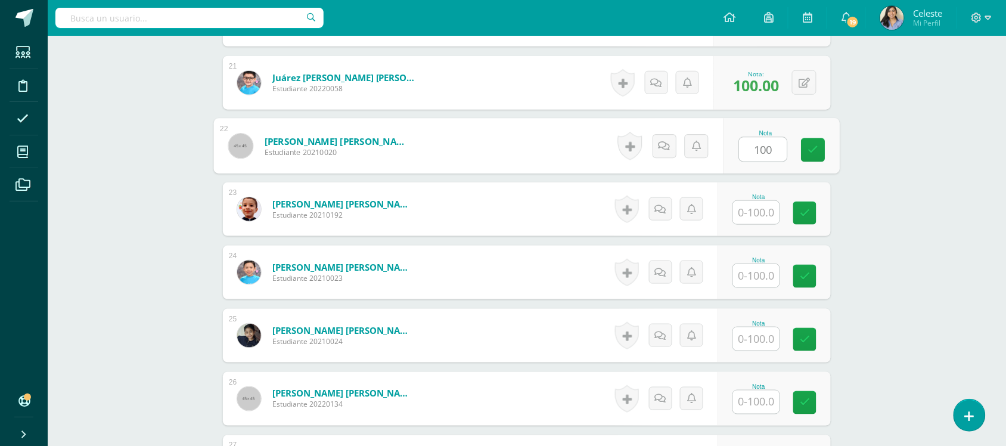
click at [743, 209] on input "text" at bounding box center [756, 212] width 46 height 23
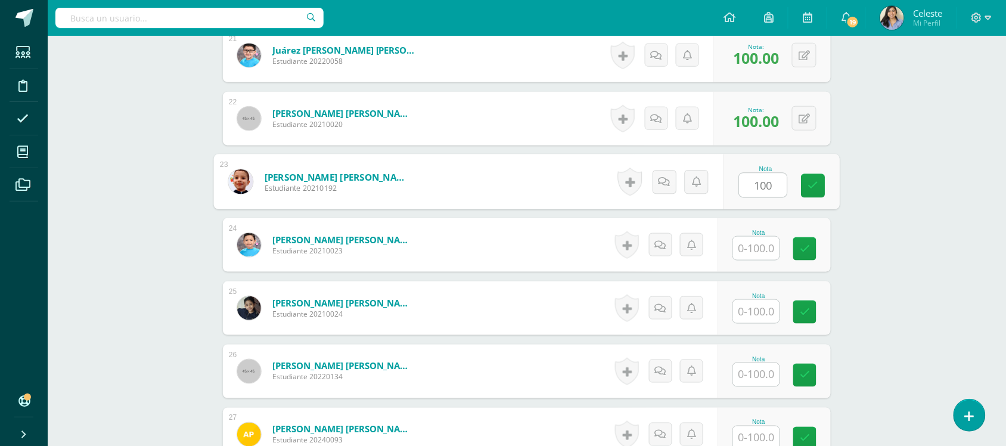
scroll to position [1696, 0]
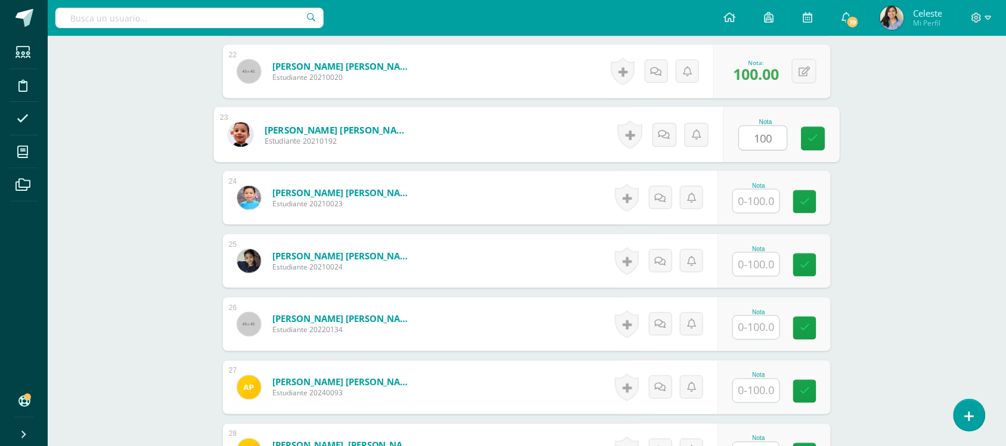
type input "100"
click at [752, 207] on input "text" at bounding box center [756, 201] width 46 height 23
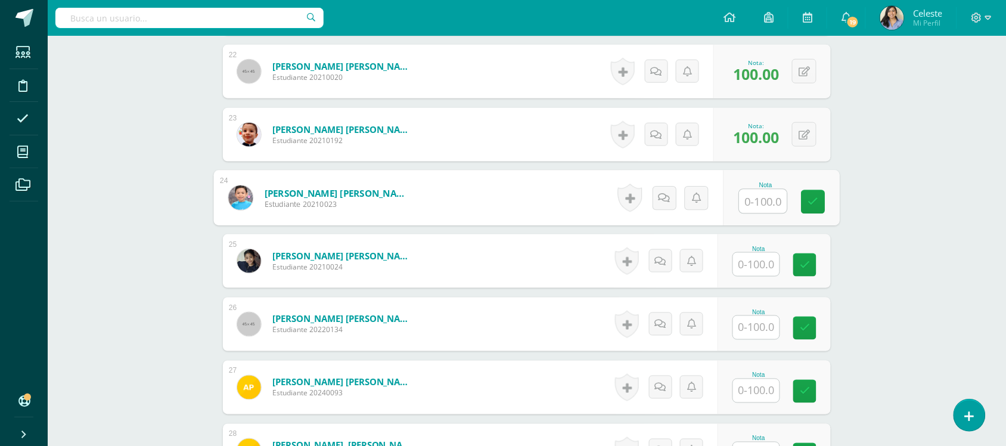
click at [752, 206] on input "text" at bounding box center [764, 202] width 48 height 24
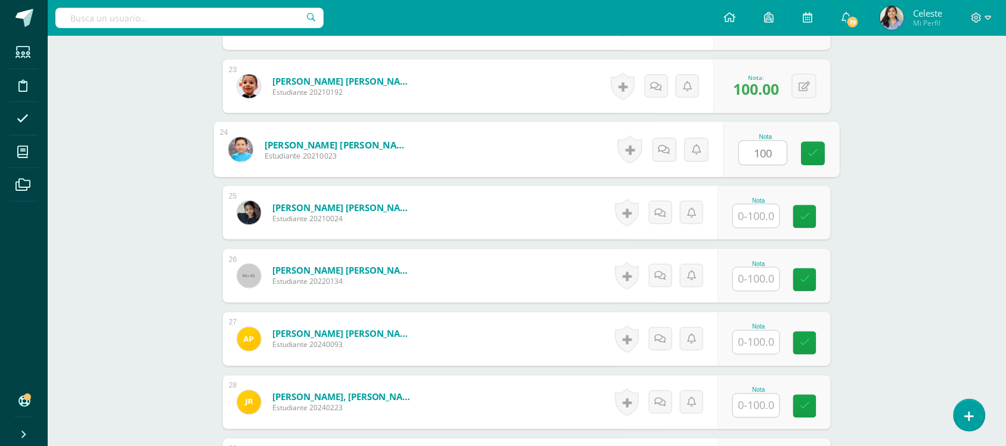
scroll to position [1771, 0]
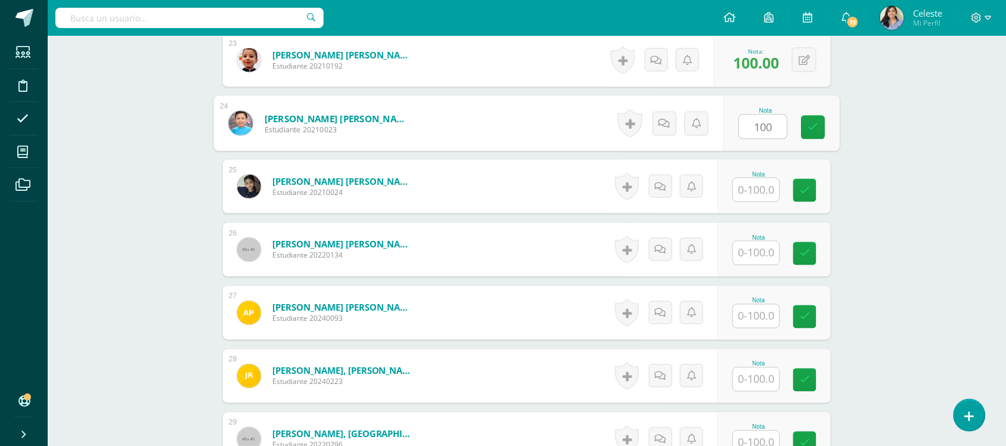
type input "100"
click at [765, 194] on input "text" at bounding box center [756, 189] width 46 height 23
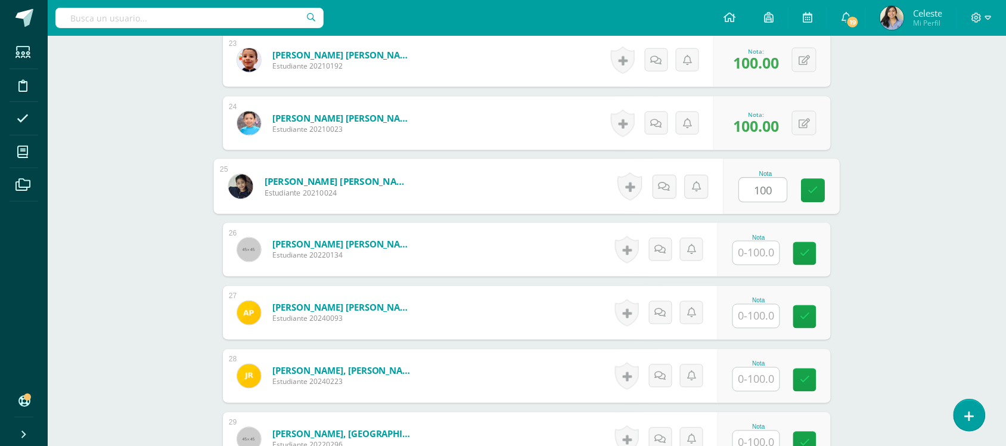
type input "100"
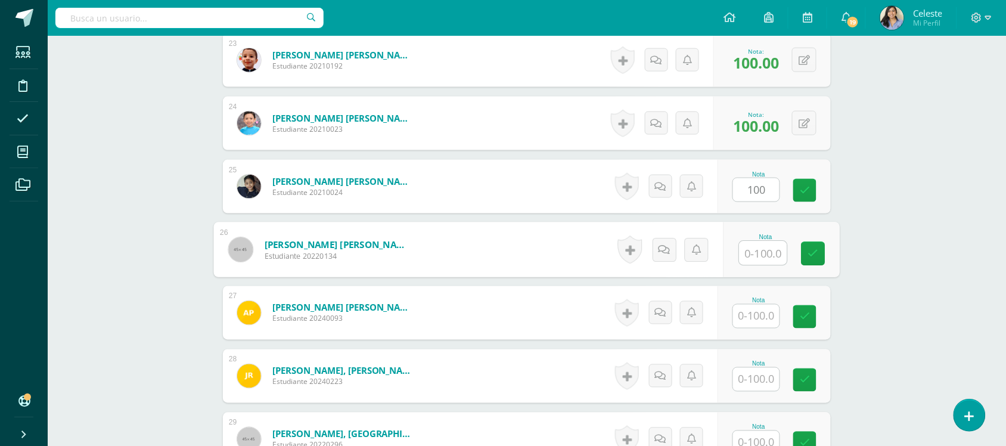
click at [766, 257] on input "text" at bounding box center [764, 253] width 48 height 24
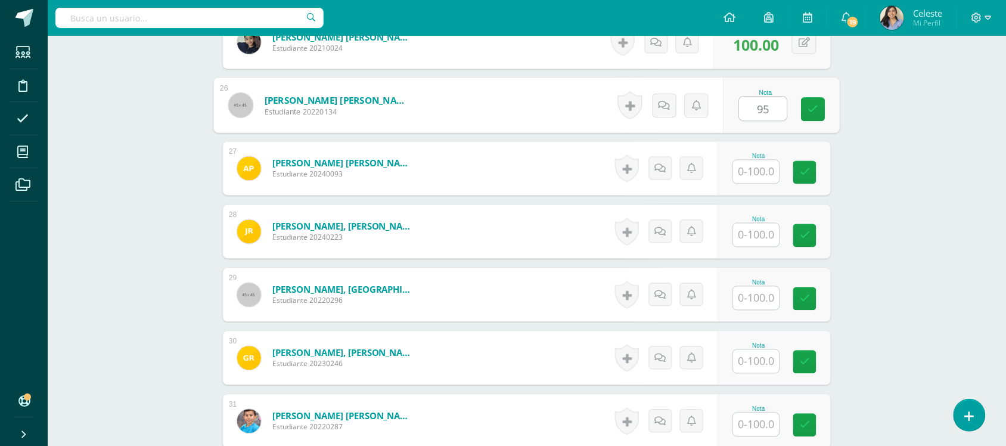
scroll to position [1920, 0]
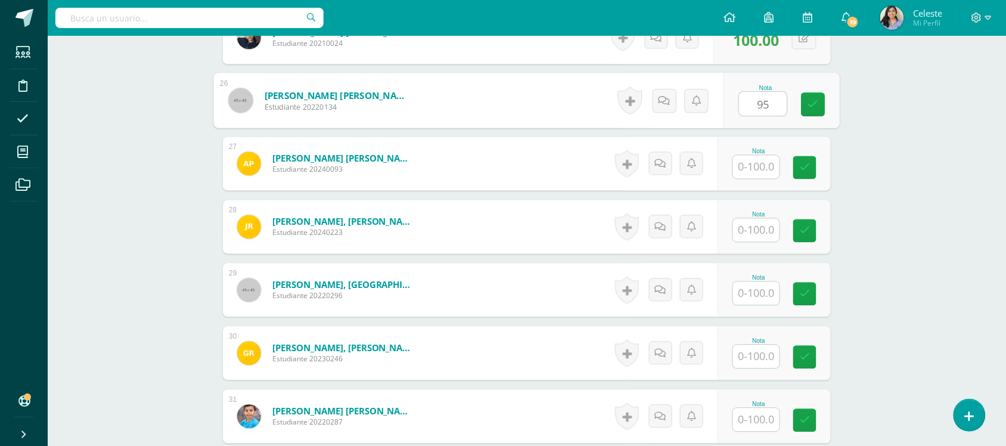
type input "95"
click at [766, 164] on input "text" at bounding box center [756, 167] width 46 height 23
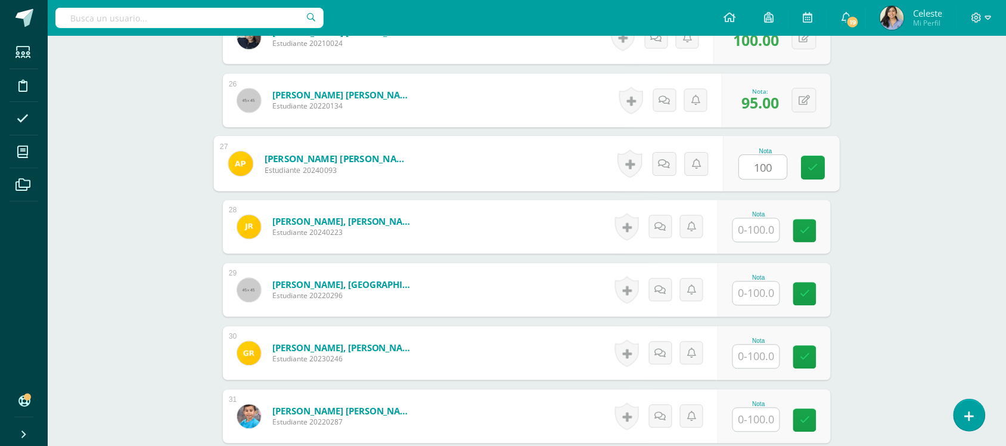
type input "100"
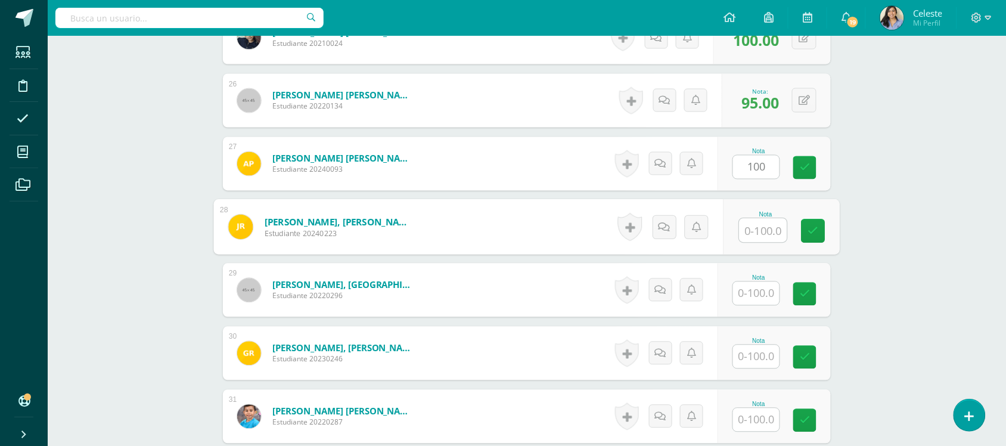
click at [760, 236] on input "text" at bounding box center [764, 231] width 48 height 24
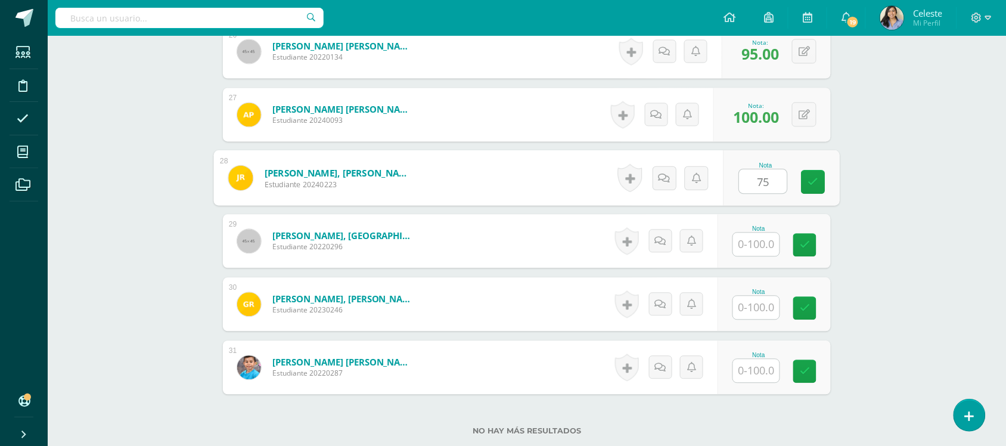
scroll to position [1994, 0]
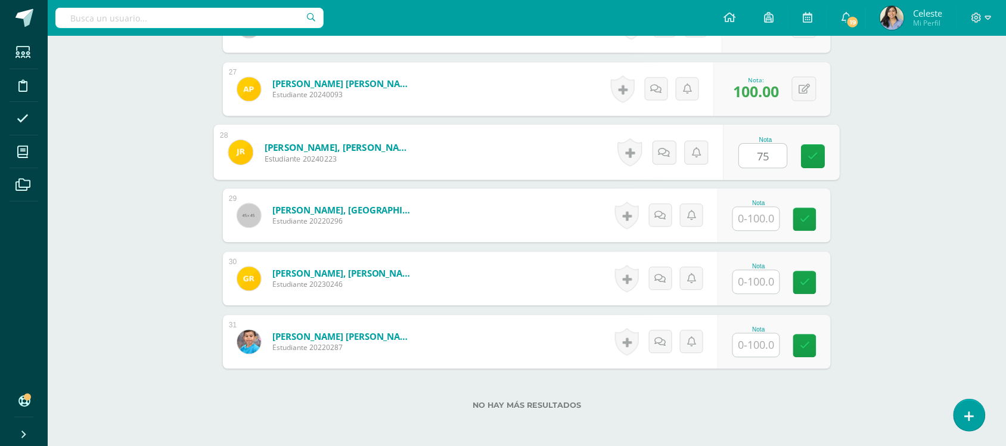
type input "75"
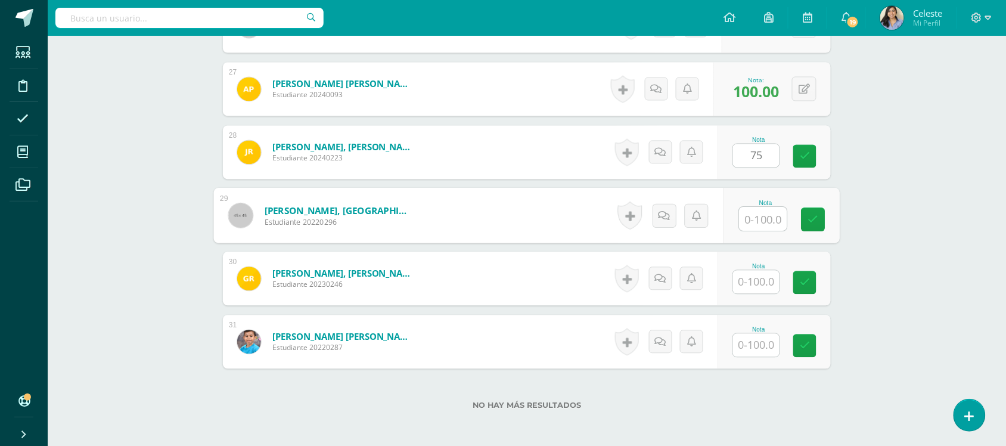
click at [764, 212] on input "text" at bounding box center [764, 219] width 48 height 24
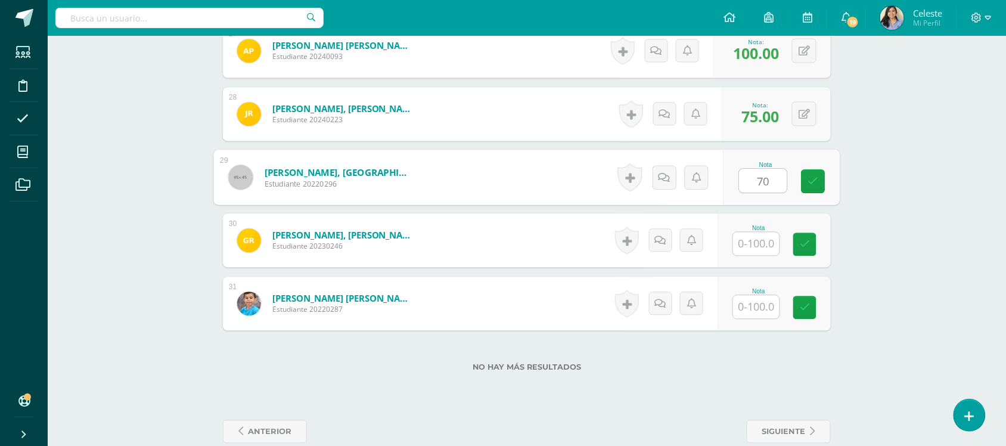
scroll to position [2054, 0]
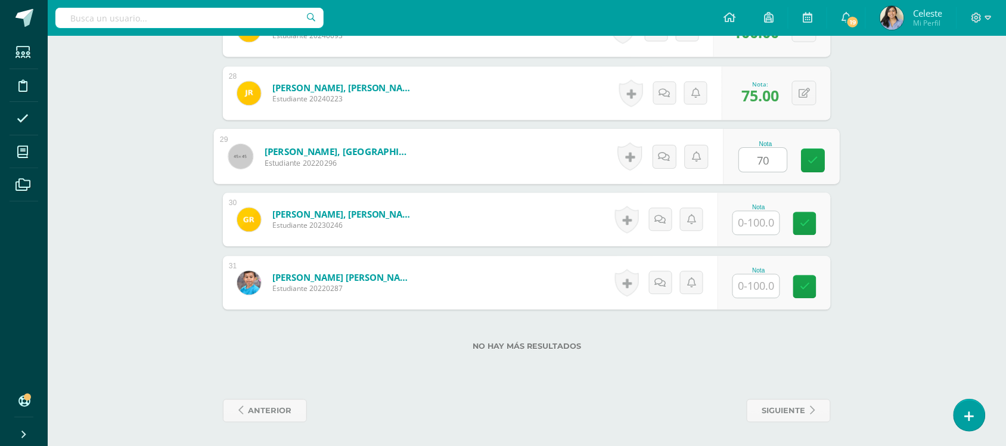
type input "70"
click at [764, 229] on input "text" at bounding box center [756, 222] width 46 height 23
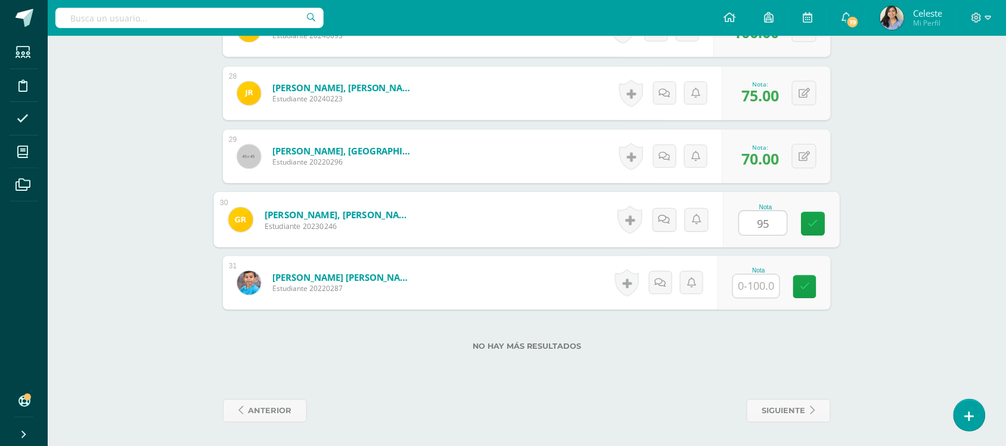
type input "95"
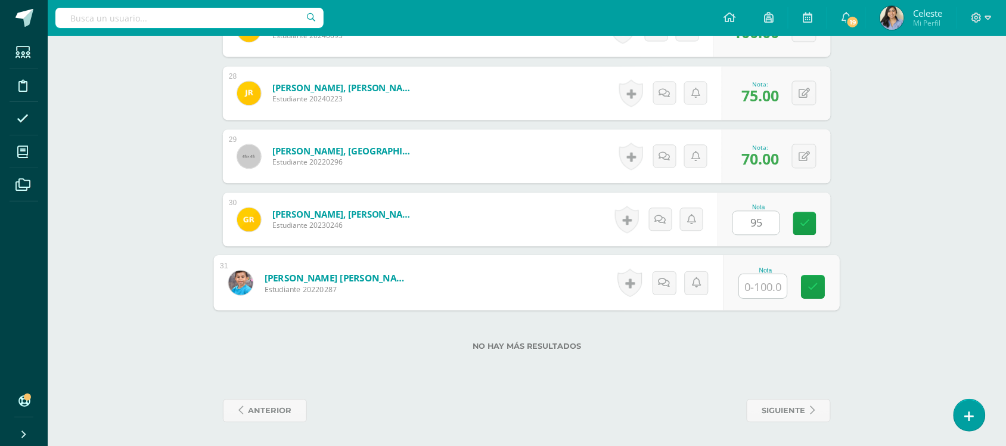
click at [759, 293] on input "text" at bounding box center [764, 286] width 48 height 24
type input "95"
click at [755, 335] on div "No hay más resultados" at bounding box center [527, 336] width 608 height 55
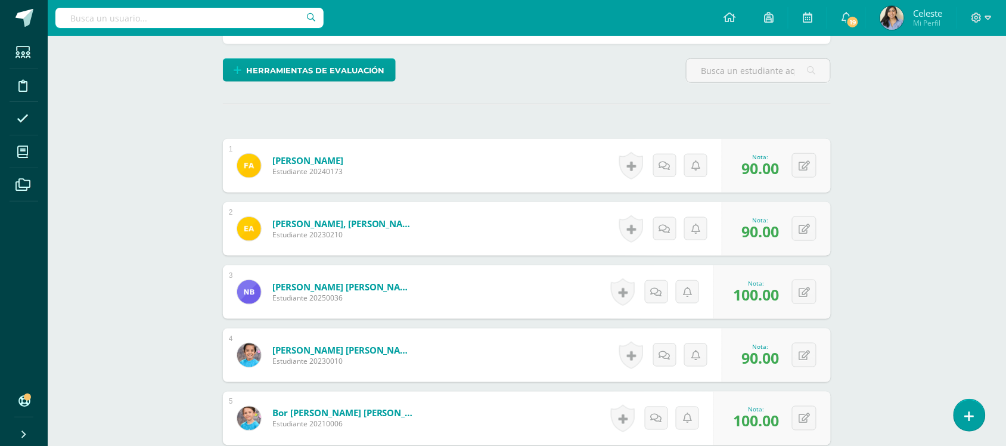
scroll to position [0, 0]
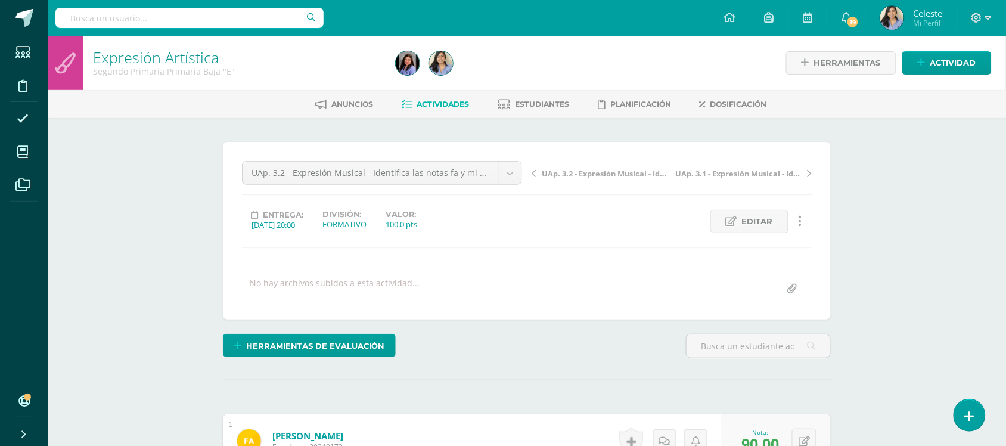
click at [163, 55] on link "Expresión Artística" at bounding box center [156, 57] width 126 height 20
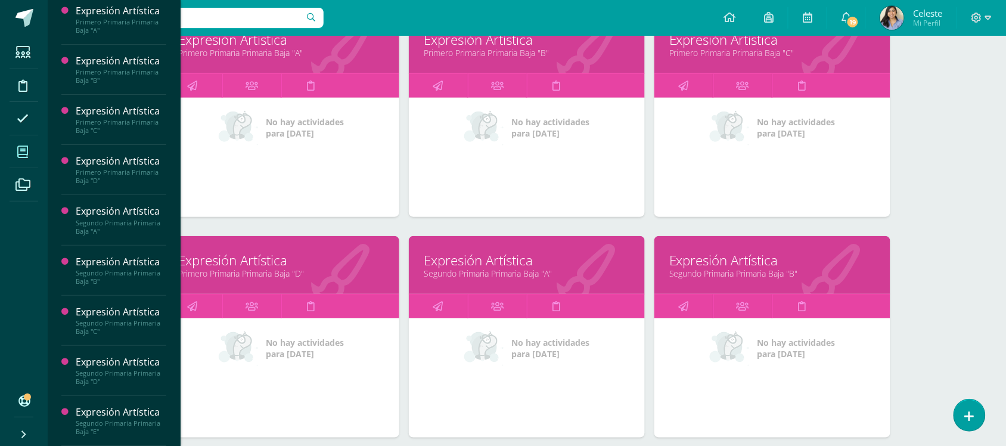
scroll to position [510, 0]
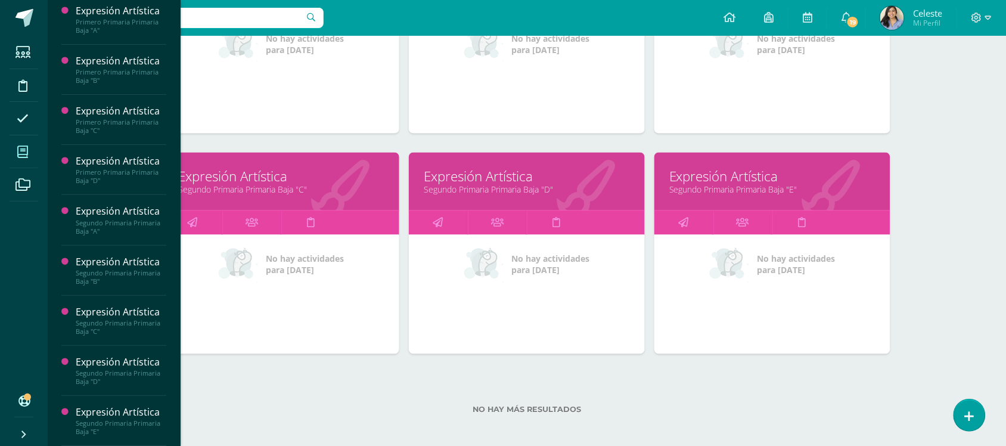
click at [233, 344] on div "No hay actividades para [DATE]" at bounding box center [281, 294] width 236 height 119
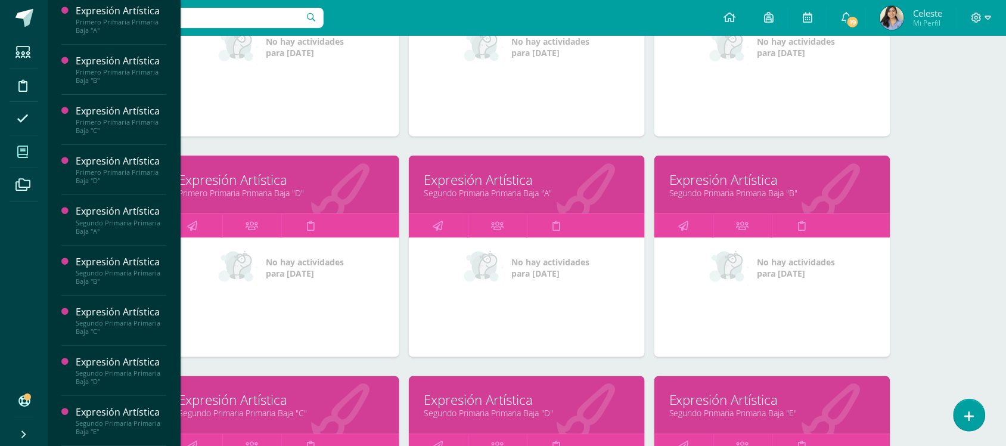
scroll to position [0, 0]
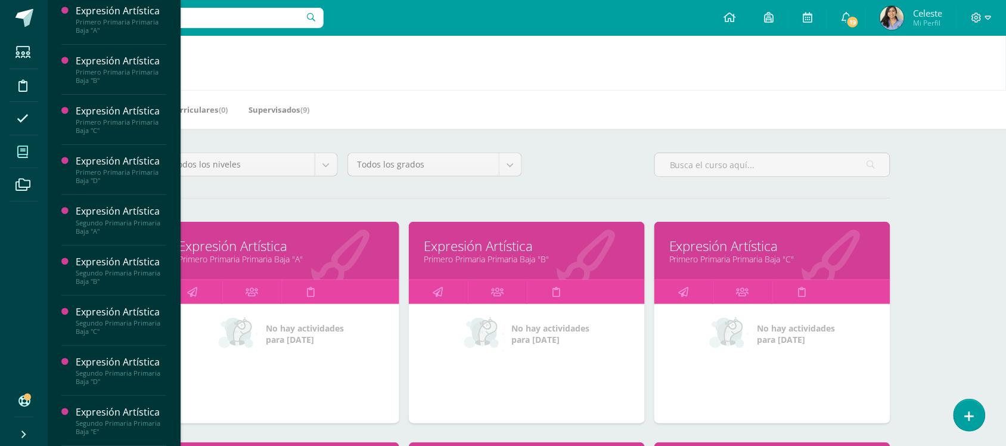
click at [529, 257] on link "Primero Primaria Primaria Baja "B"" at bounding box center [527, 258] width 206 height 11
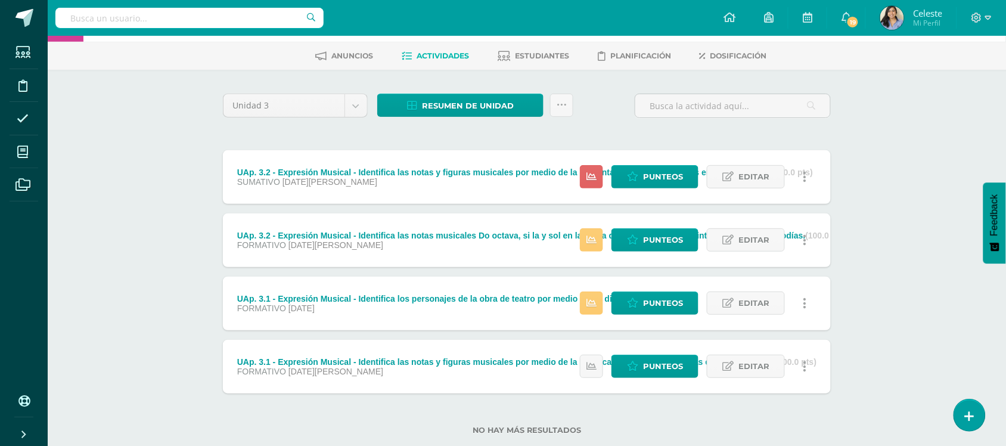
scroll to position [75, 0]
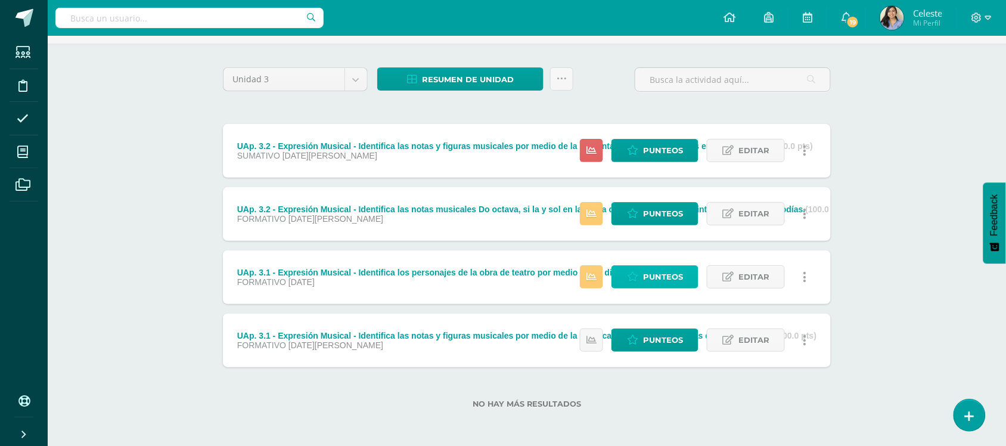
click at [669, 266] on span "Punteos" at bounding box center [663, 277] width 40 height 22
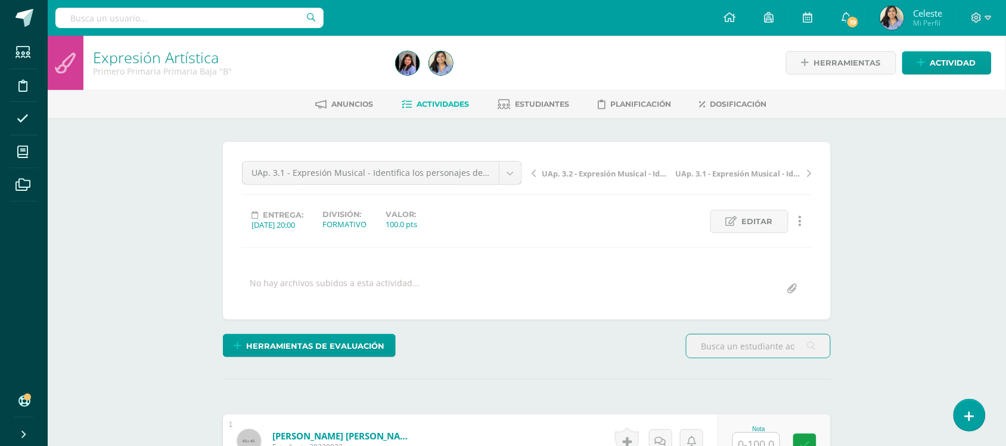
click at [120, 54] on link "Expresión Artística" at bounding box center [156, 57] width 126 height 20
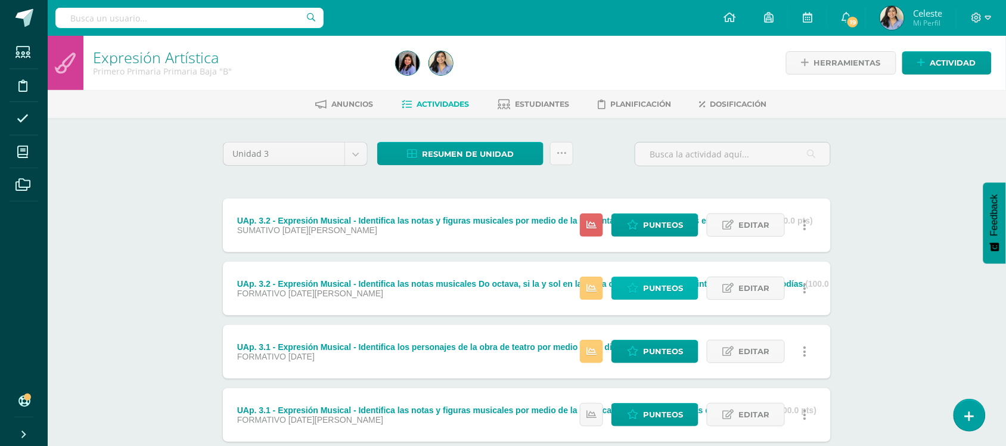
click at [633, 290] on icon at bounding box center [632, 288] width 11 height 10
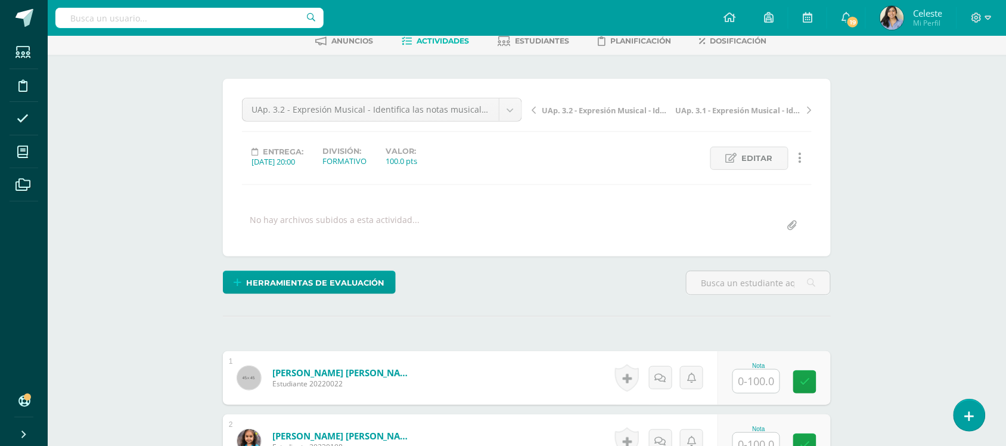
scroll to position [149, 0]
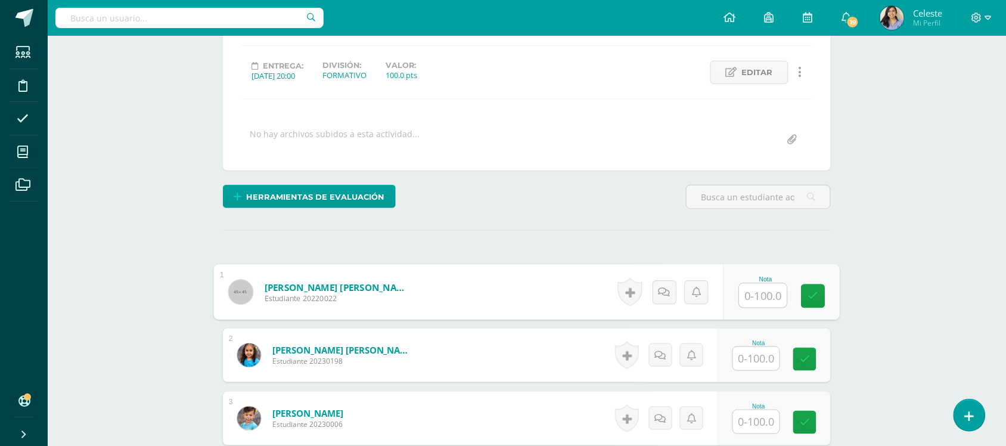
click at [749, 294] on input "text" at bounding box center [764, 296] width 48 height 24
type input "95"
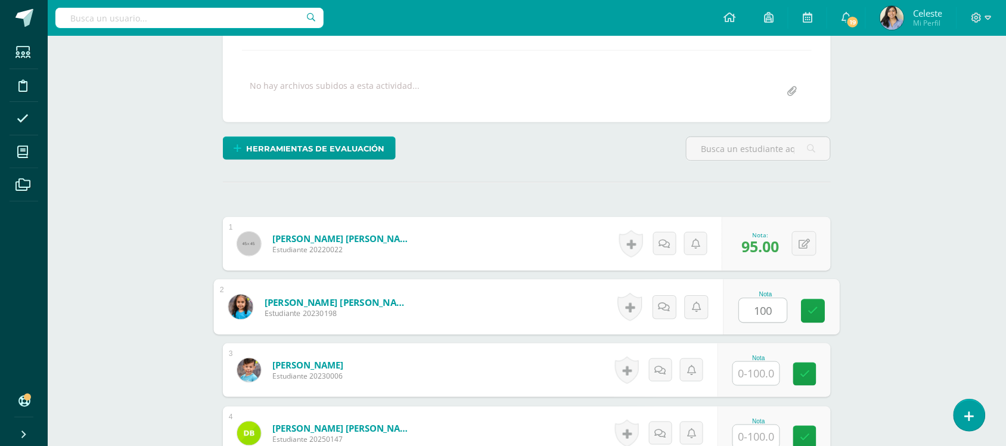
scroll to position [224, 0]
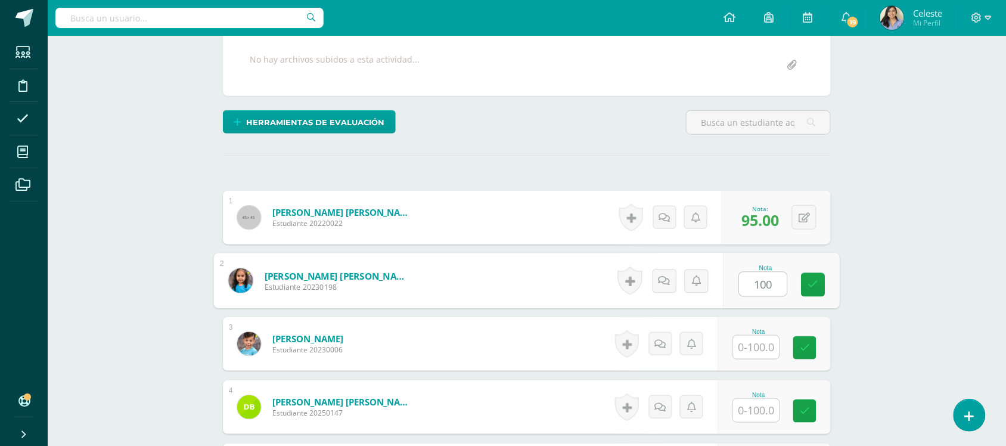
type input "100"
click at [480, 356] on form "[PERSON_NAME] Estudiante 20230006 Nota 0 [GEOGRAPHIC_DATA] N/A" at bounding box center [527, 344] width 608 height 54
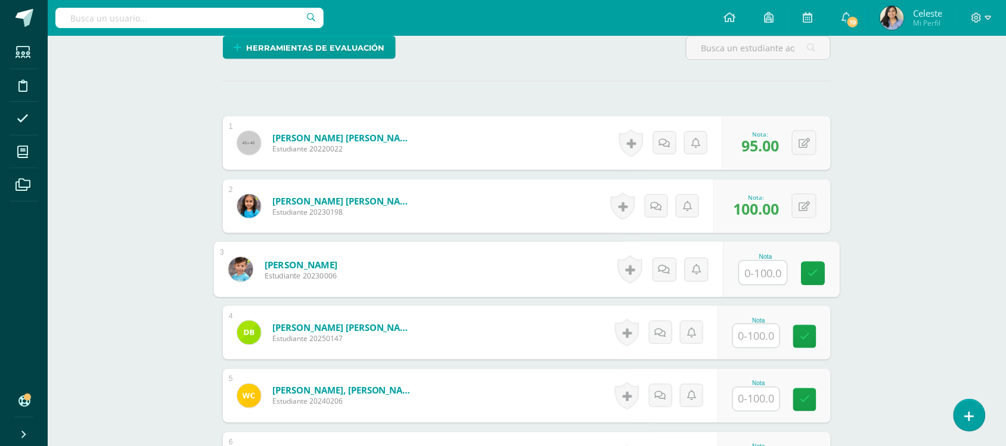
click at [769, 269] on input "text" at bounding box center [764, 273] width 48 height 24
type input "100"
click at [465, 337] on form "[PERSON_NAME] [PERSON_NAME] Estudiante 20250147 Nota 0 [GEOGRAPHIC_DATA] N/A" at bounding box center [527, 333] width 608 height 54
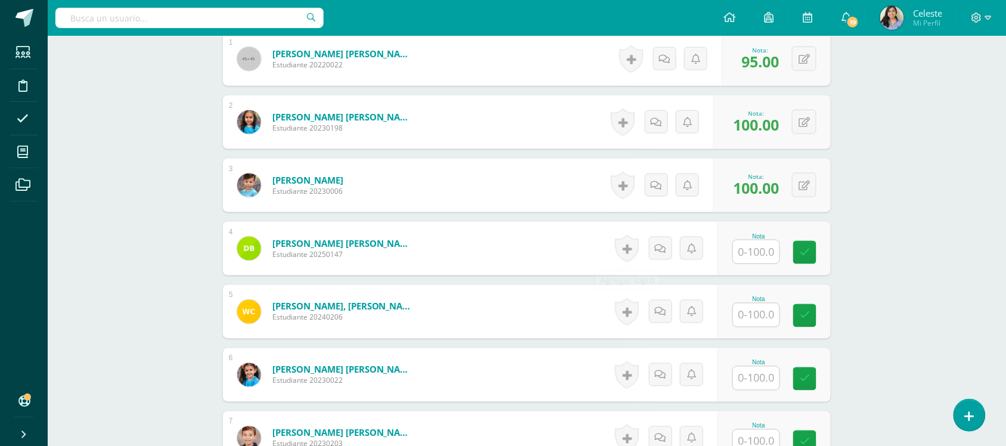
scroll to position [447, 0]
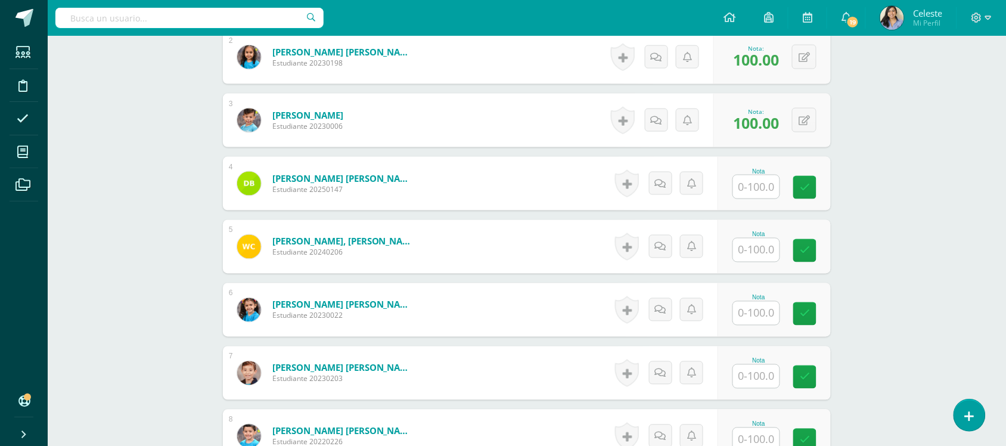
click at [755, 191] on input "text" at bounding box center [756, 186] width 46 height 23
type input "90"
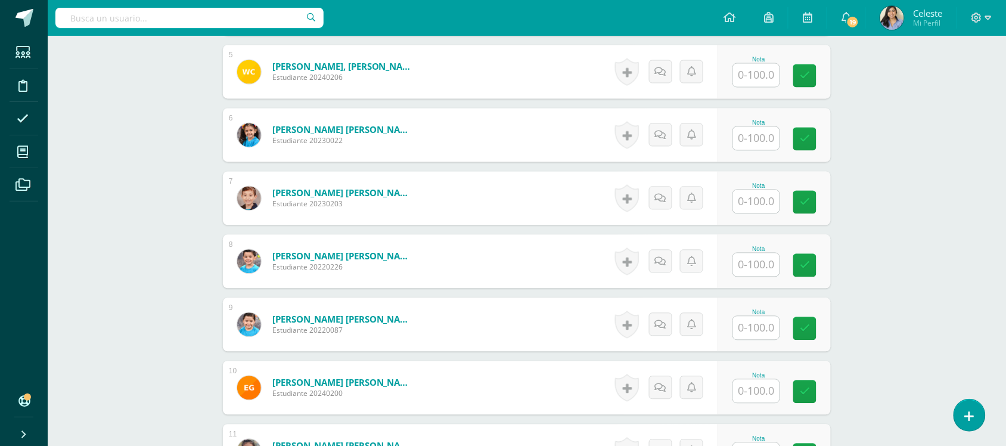
scroll to position [596, 0]
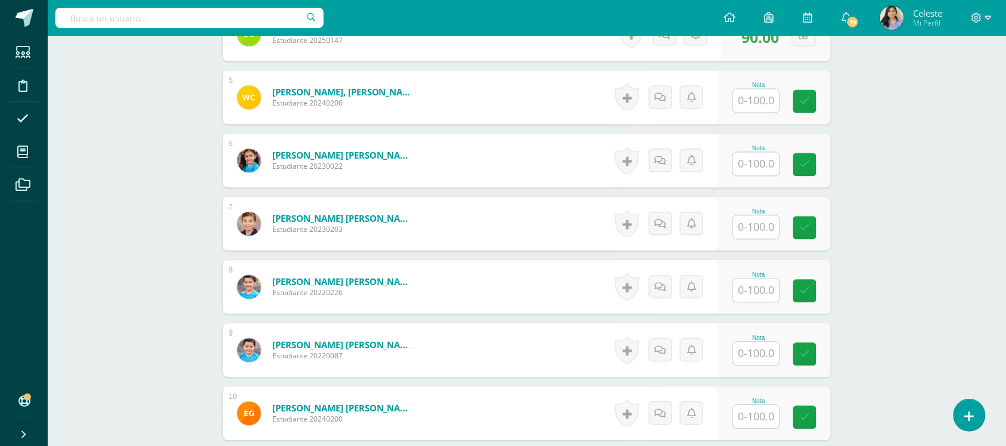
drag, startPoint x: 241, startPoint y: 246, endPoint x: 0, endPoint y: 416, distance: 295.2
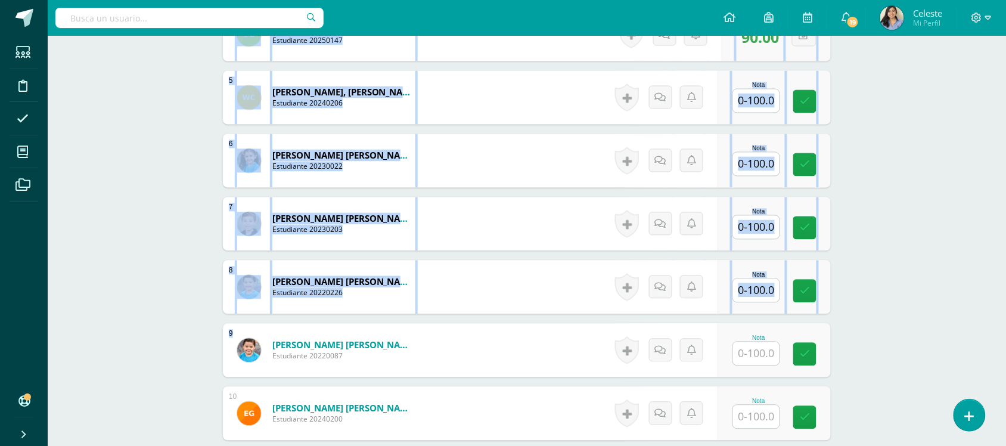
click at [463, 77] on form "[PERSON_NAME], [PERSON_NAME] Estudiante 20240206 Nota 0 [GEOGRAPHIC_DATA]" at bounding box center [527, 98] width 608 height 54
click at [599, 141] on form "[PERSON_NAME] [PERSON_NAME] Estudiante 20230022 Nota 0 [GEOGRAPHIC_DATA]" at bounding box center [527, 161] width 608 height 54
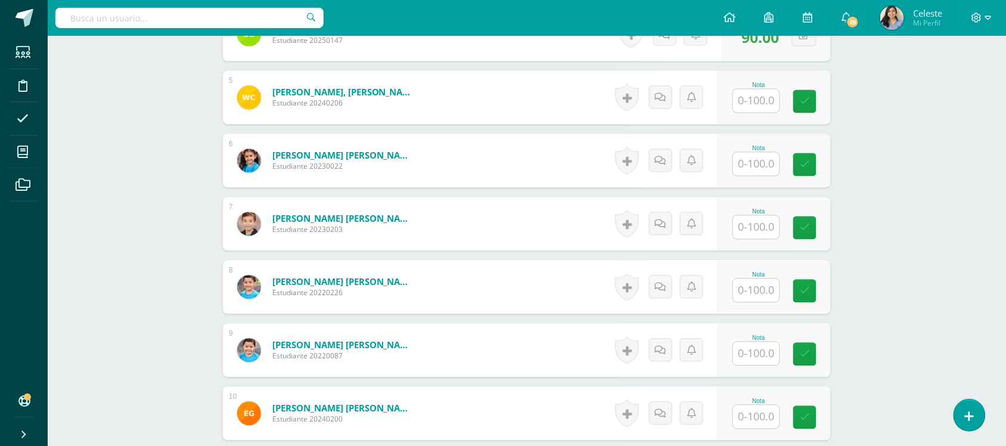
click at [757, 97] on input "text" at bounding box center [756, 100] width 46 height 23
click at [757, 97] on input "text" at bounding box center [764, 101] width 48 height 24
type input "75"
click at [776, 159] on input "text" at bounding box center [756, 164] width 46 height 23
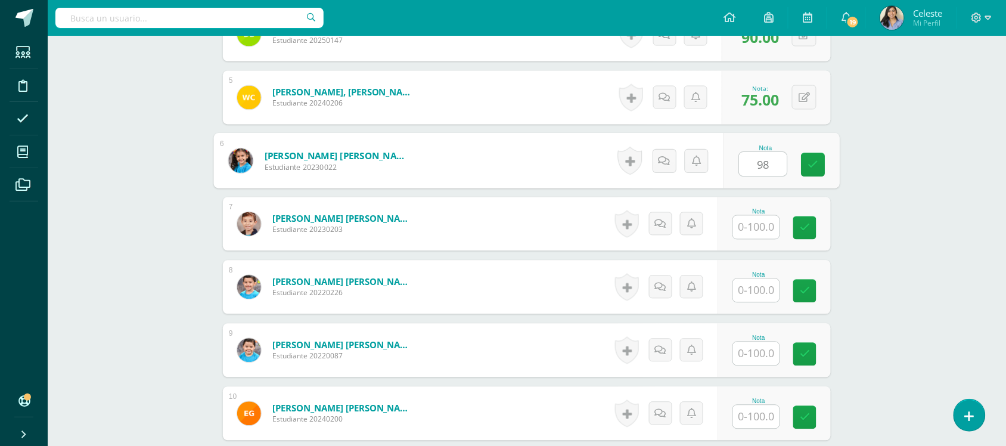
type input "98"
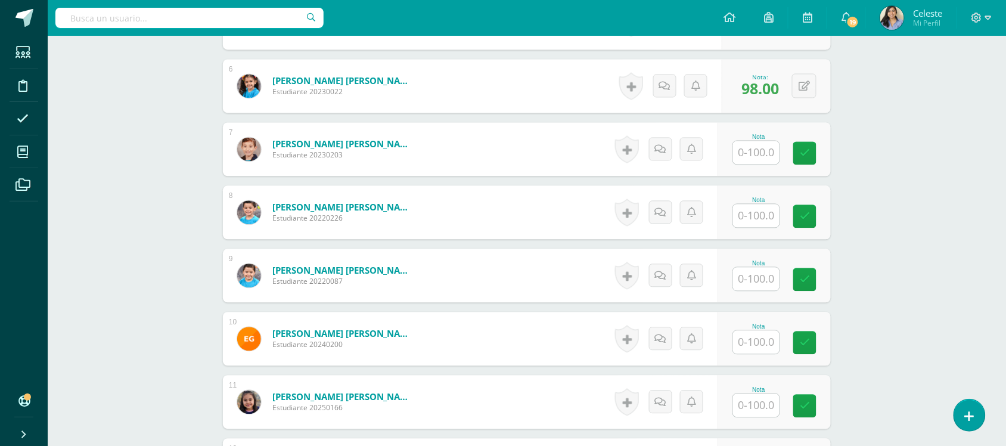
scroll to position [745, 0]
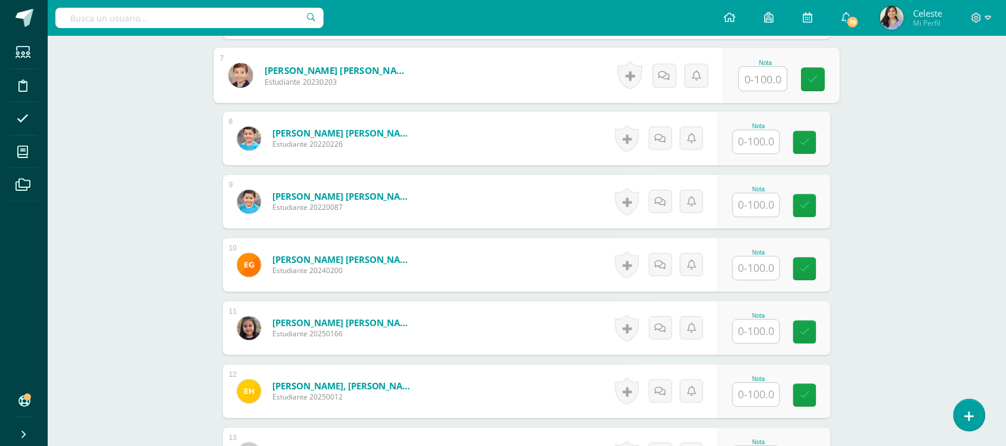
click at [770, 75] on input "text" at bounding box center [764, 79] width 48 height 24
type input "85"
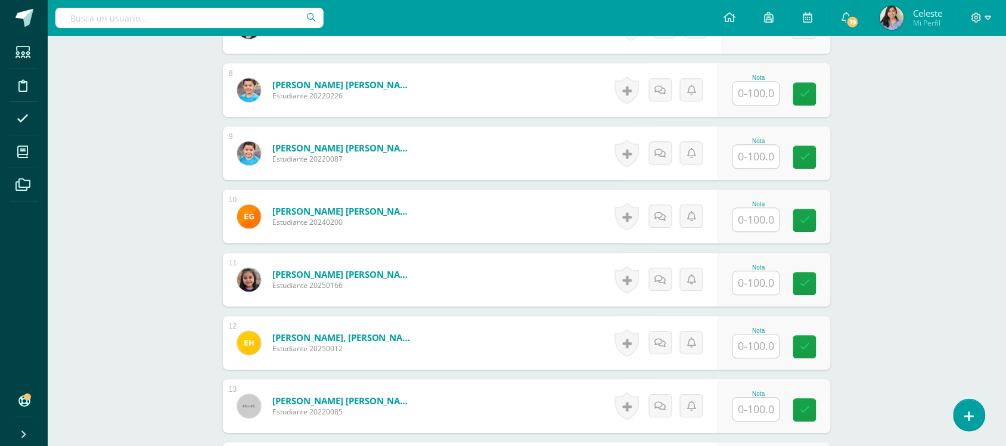
scroll to position [820, 0]
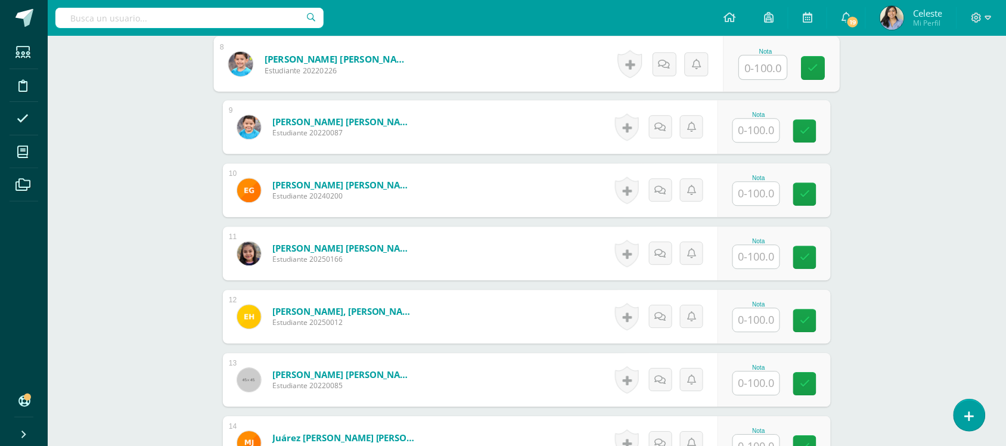
click at [755, 67] on input "text" at bounding box center [764, 67] width 48 height 24
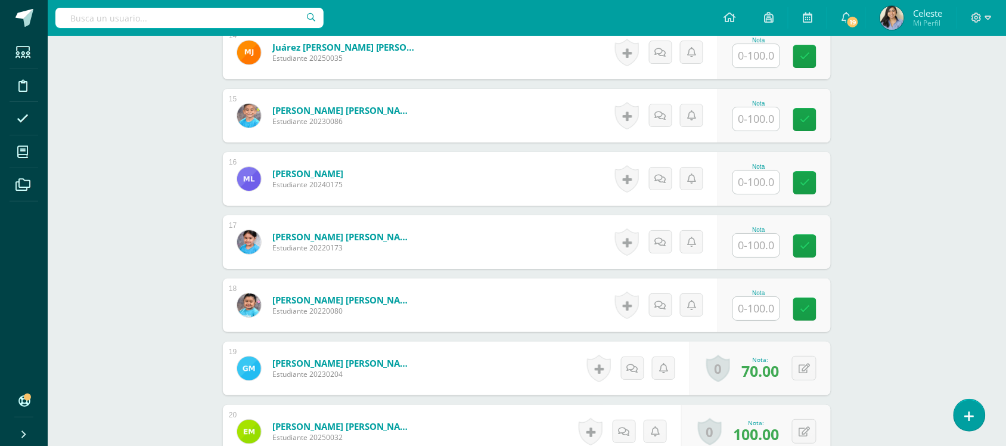
type input "75"
click at [866, 228] on div "Expresión Artística Primero Primaria Primaria Baja "B" Herramientas Detalle de …" at bounding box center [527, 184] width 958 height 2717
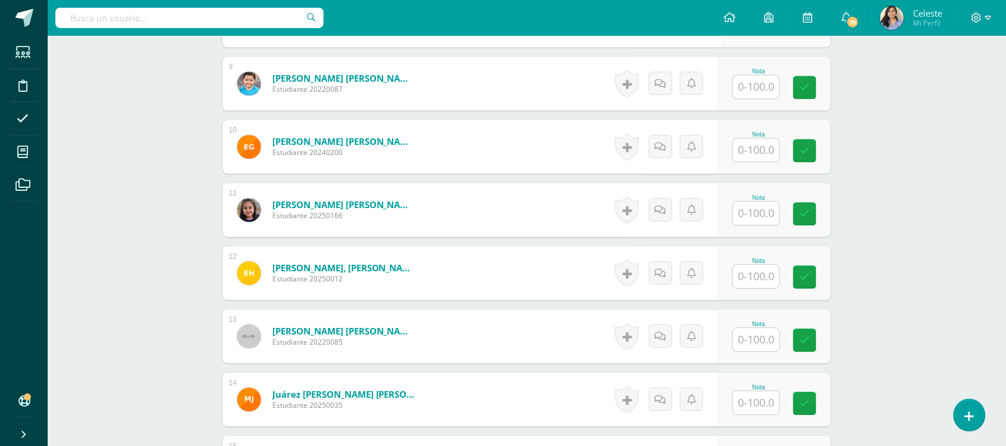
scroll to position [837, 0]
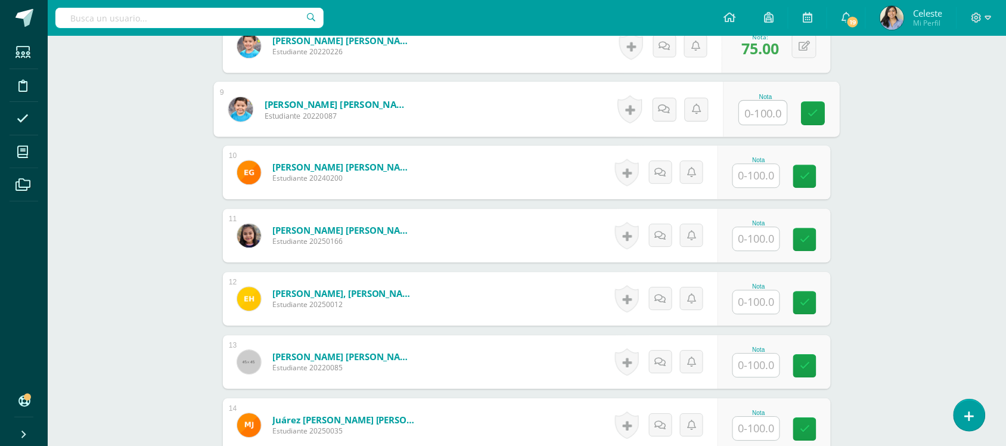
click at [743, 122] on input "text" at bounding box center [764, 113] width 48 height 24
type input "90"
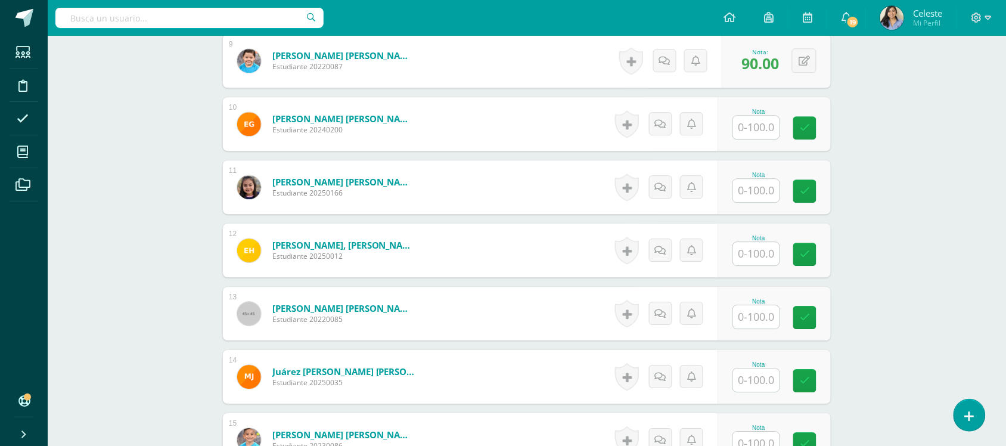
scroll to position [912, 0]
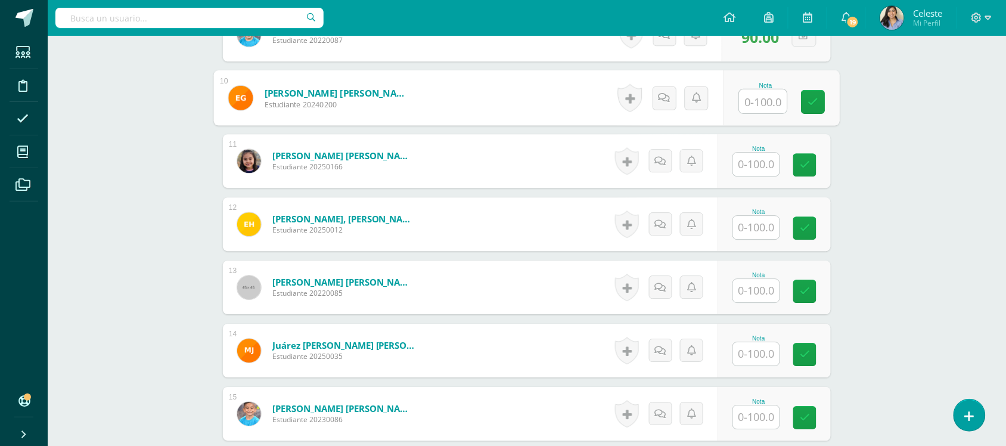
click at [760, 103] on input "text" at bounding box center [764, 101] width 48 height 24
type input "95"
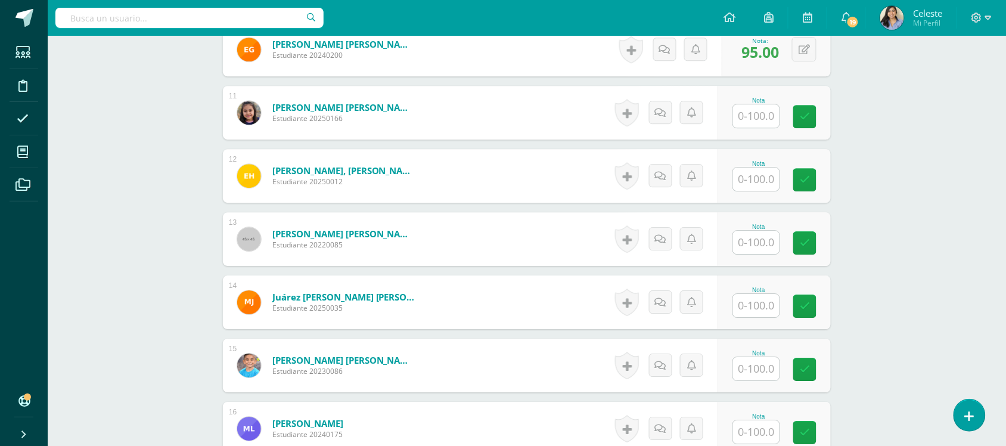
scroll to position [986, 0]
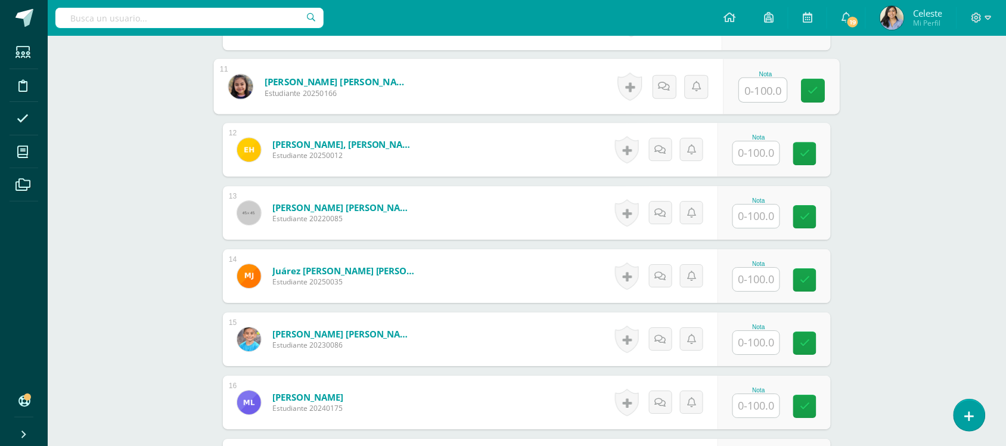
click at [759, 85] on input "text" at bounding box center [764, 90] width 48 height 24
type input "100"
click at [934, 221] on div "Expresión Artística Primero Primaria Primaria Baja "B" Herramientas Detalle de …" at bounding box center [527, 407] width 958 height 2717
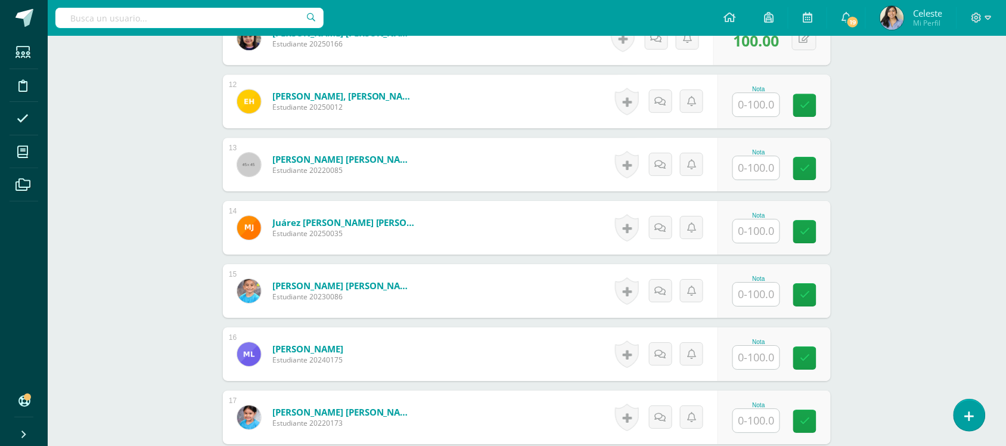
scroll to position [1061, 0]
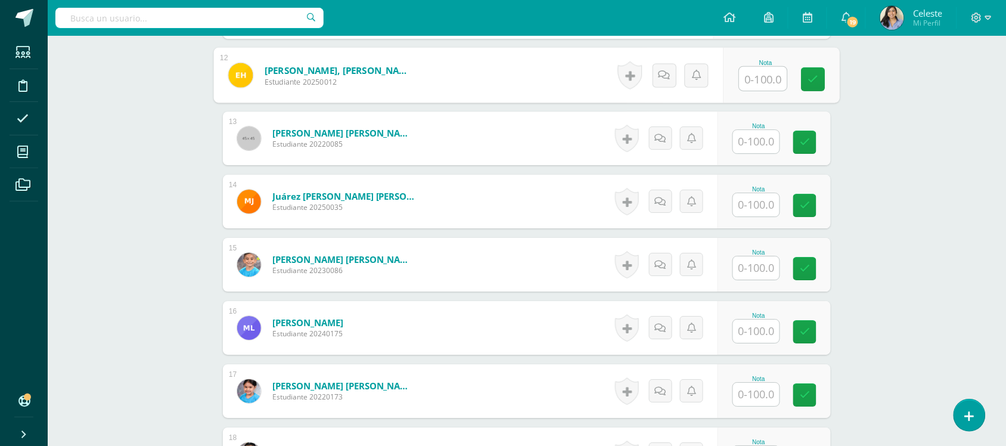
click at [775, 78] on input "text" at bounding box center [764, 79] width 48 height 24
type input "90"
click at [868, 183] on div "Expresión Artística Primero Primaria Primaria Baja "B" Herramientas Detalle de …" at bounding box center [527, 333] width 958 height 2717
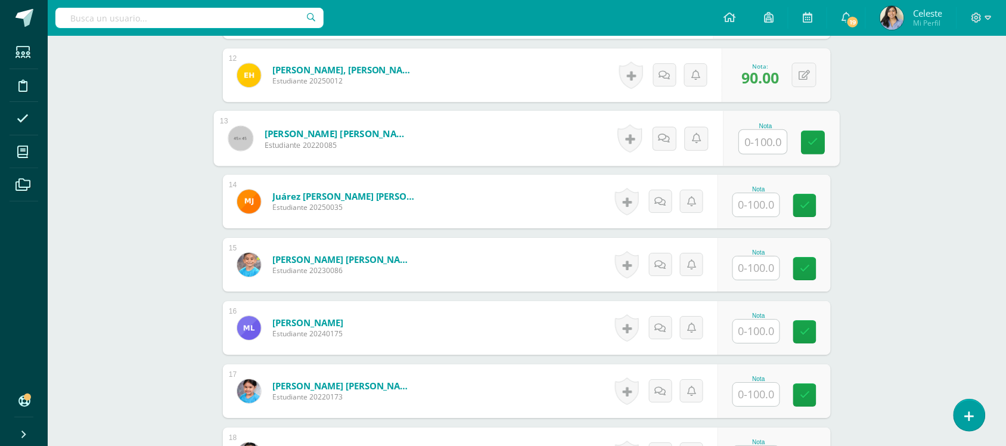
click at [765, 140] on input "text" at bounding box center [764, 142] width 48 height 24
type input "98"
click at [860, 243] on div "Expresión Artística Primero Primaria Primaria Baja "B" Herramientas Detalle de …" at bounding box center [527, 333] width 958 height 2717
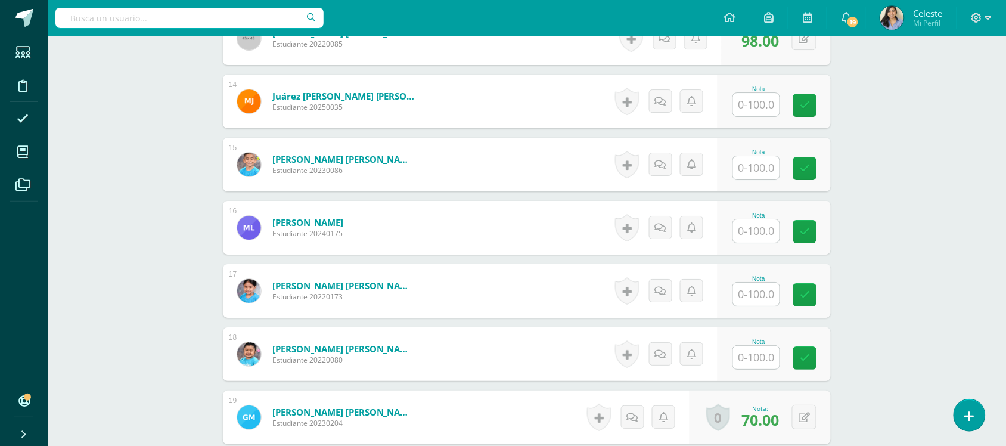
scroll to position [1135, 0]
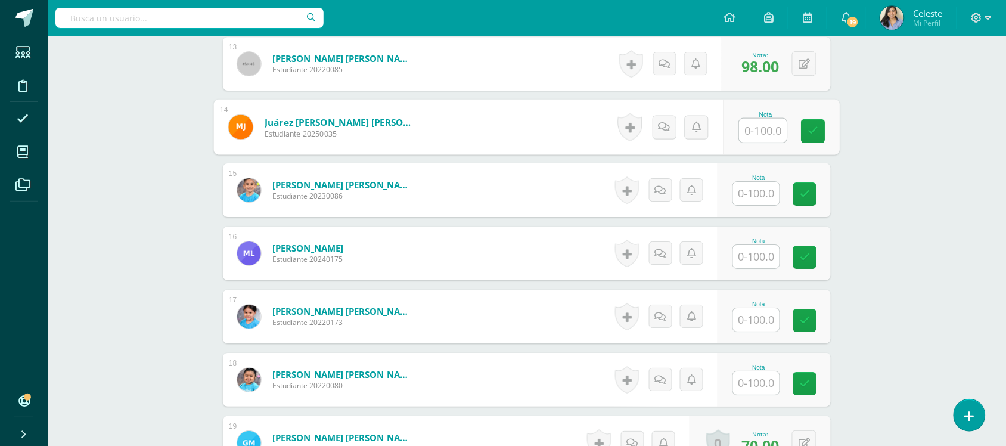
click at [754, 134] on input "text" at bounding box center [764, 131] width 48 height 24
type input "90"
click at [889, 311] on div "Expresión Artística Primero Primaria Primaria Baja "B" Herramientas Detalle de …" at bounding box center [527, 258] width 958 height 2717
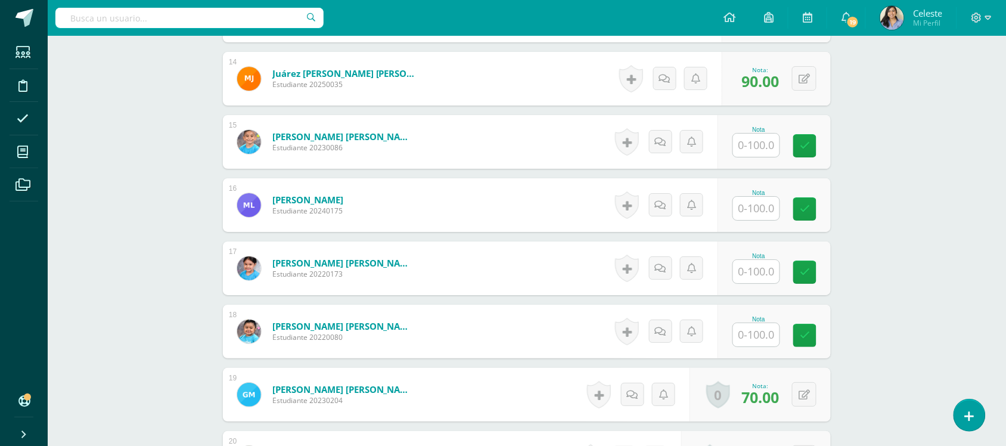
scroll to position [1210, 0]
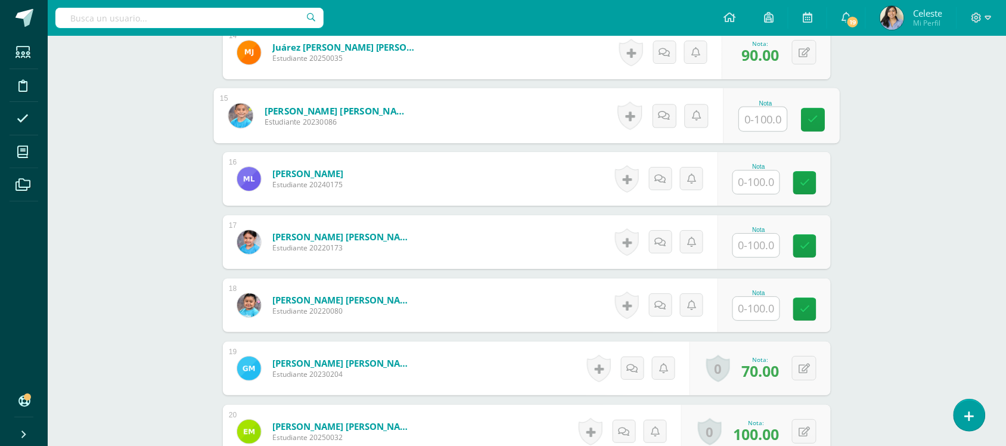
click at [755, 123] on input "text" at bounding box center [764, 119] width 48 height 24
type input "80"
click at [955, 209] on div "Expresión Artística Primero Primaria Primaria Baja "B" Herramientas Detalle de …" at bounding box center [527, 184] width 958 height 2717
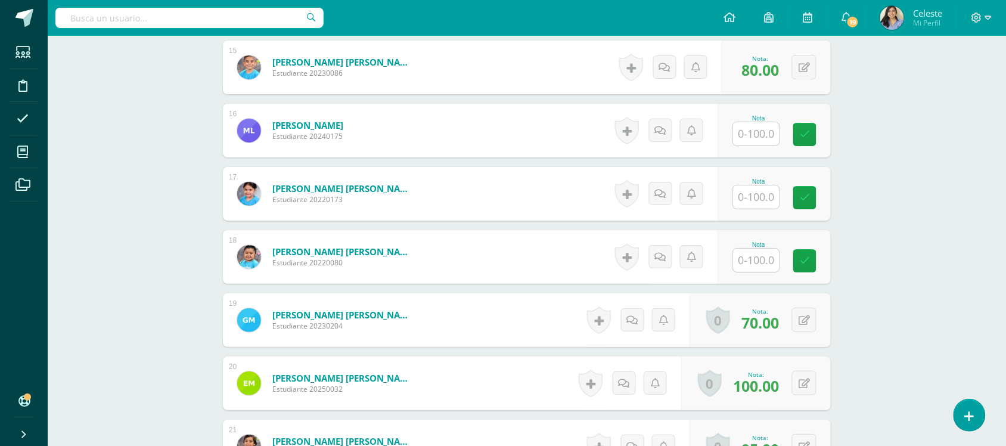
scroll to position [1284, 0]
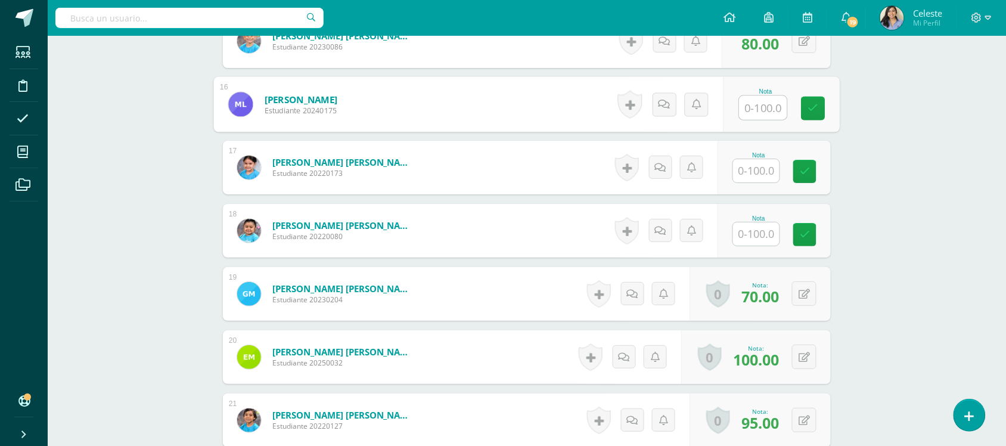
click at [758, 107] on input "text" at bounding box center [764, 108] width 48 height 24
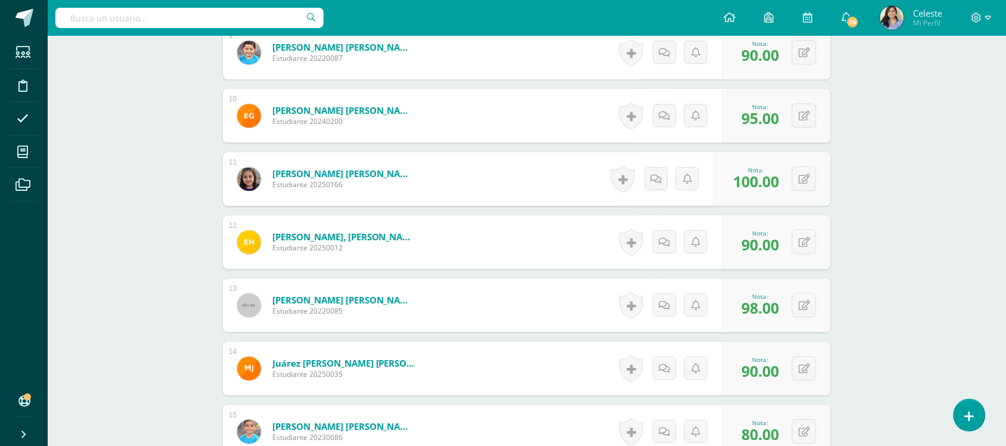
type input "100"
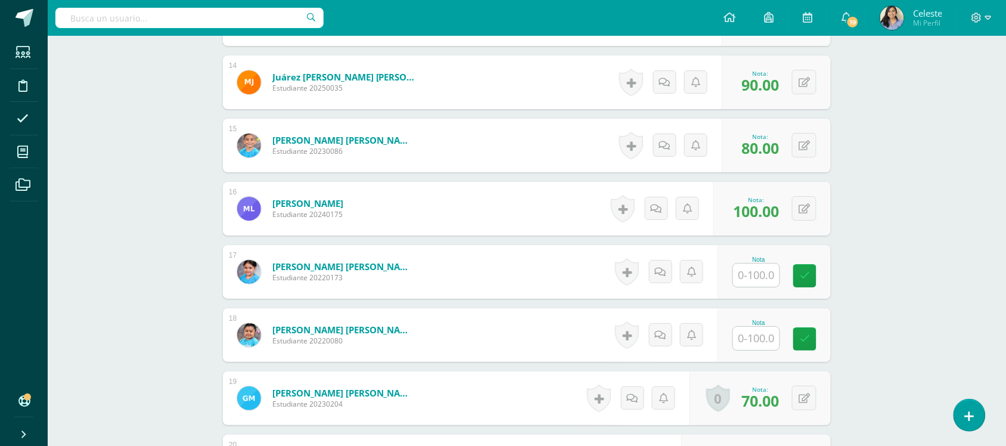
scroll to position [1192, 0]
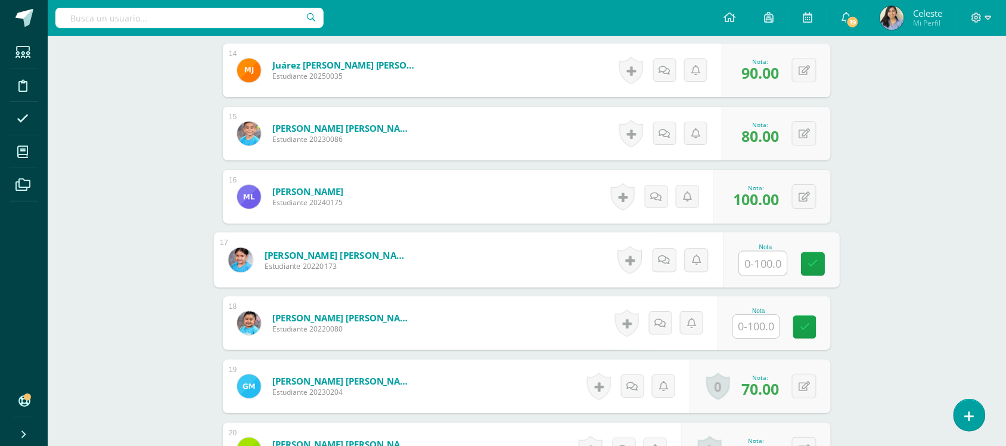
click at [762, 266] on input "text" at bounding box center [764, 264] width 48 height 24
type input "1"
type input "95"
click at [874, 279] on div "Expresión Artística Primero Primaria Primaria Baja "B" Herramientas Detalle de …" at bounding box center [527, 202] width 958 height 2717
click at [751, 333] on input "text" at bounding box center [756, 326] width 46 height 23
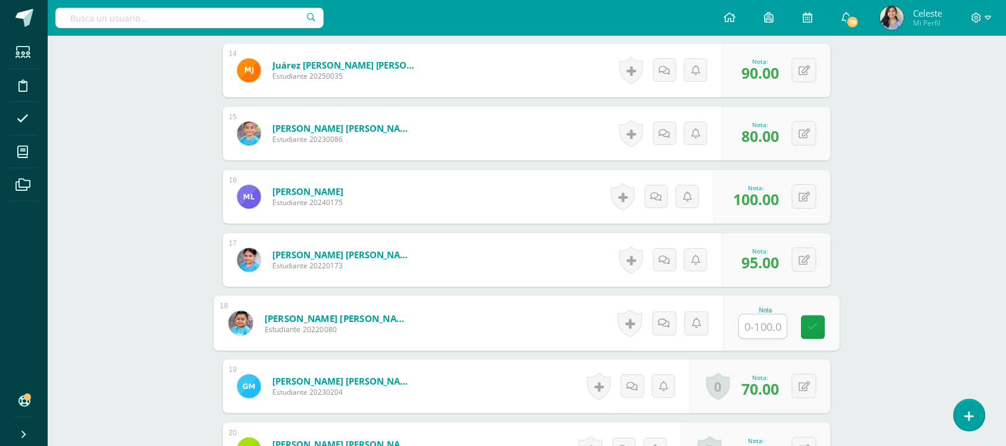
click at [751, 333] on input "text" at bounding box center [764, 327] width 48 height 24
type input "90"
click at [903, 291] on div "Expresión Artística Primero Primaria Primaria Baja "B" Herramientas Detalle de …" at bounding box center [527, 202] width 958 height 2717
